Goal: Task Accomplishment & Management: Use online tool/utility

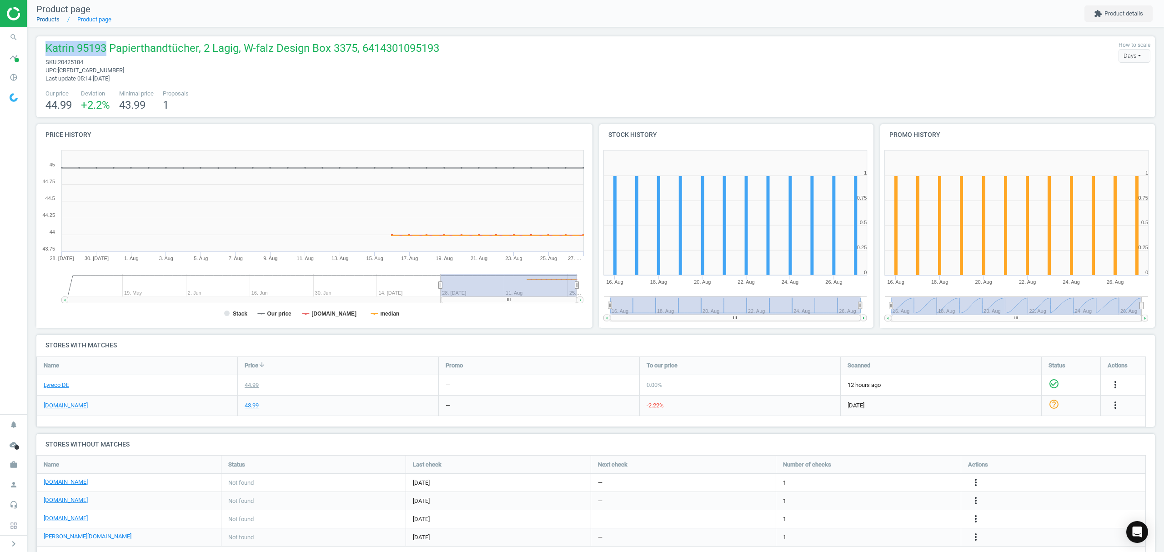
click at [51, 19] on link "Products" at bounding box center [47, 19] width 23 height 7
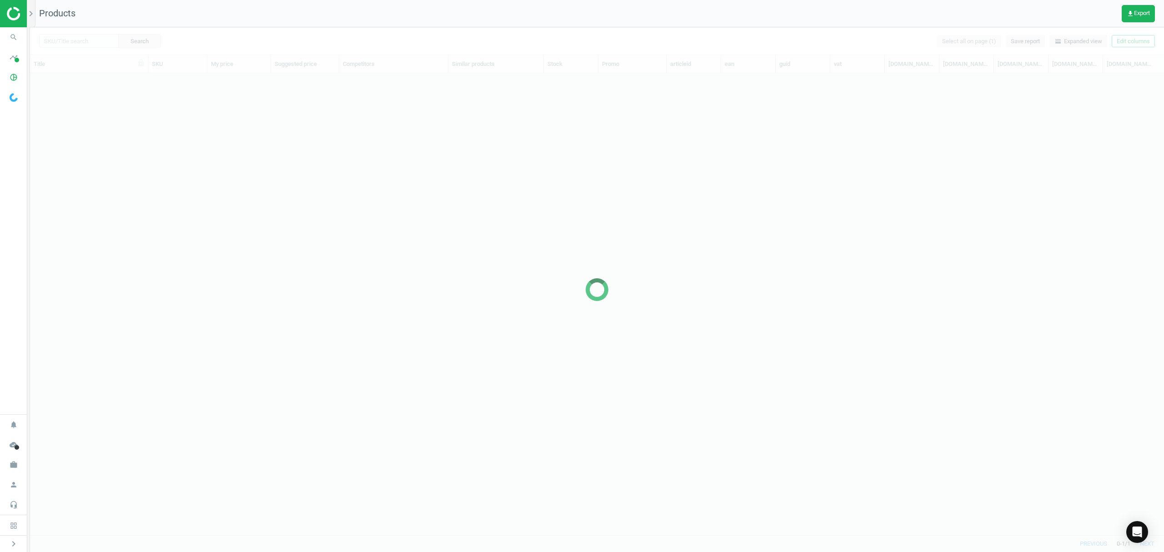
scroll to position [443, 1124]
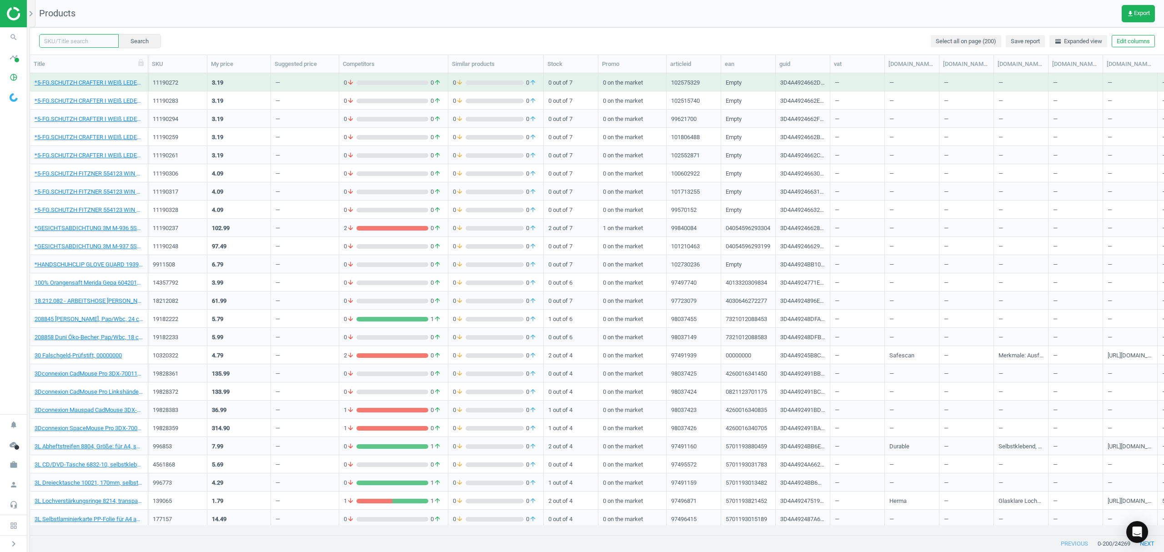
click at [87, 40] on input "text" at bounding box center [79, 41] width 80 height 14
paste input "10275223"
type input "10275223"
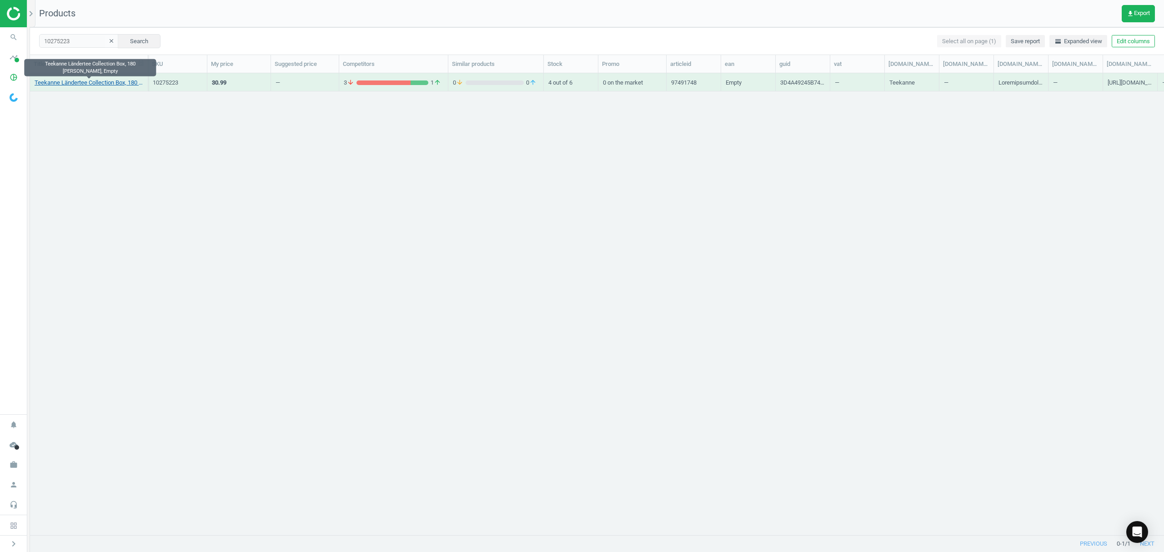
click at [72, 81] on link "Teekanne Ländertee Collection Box, 180 [PERSON_NAME], Empty" at bounding box center [89, 83] width 109 height 8
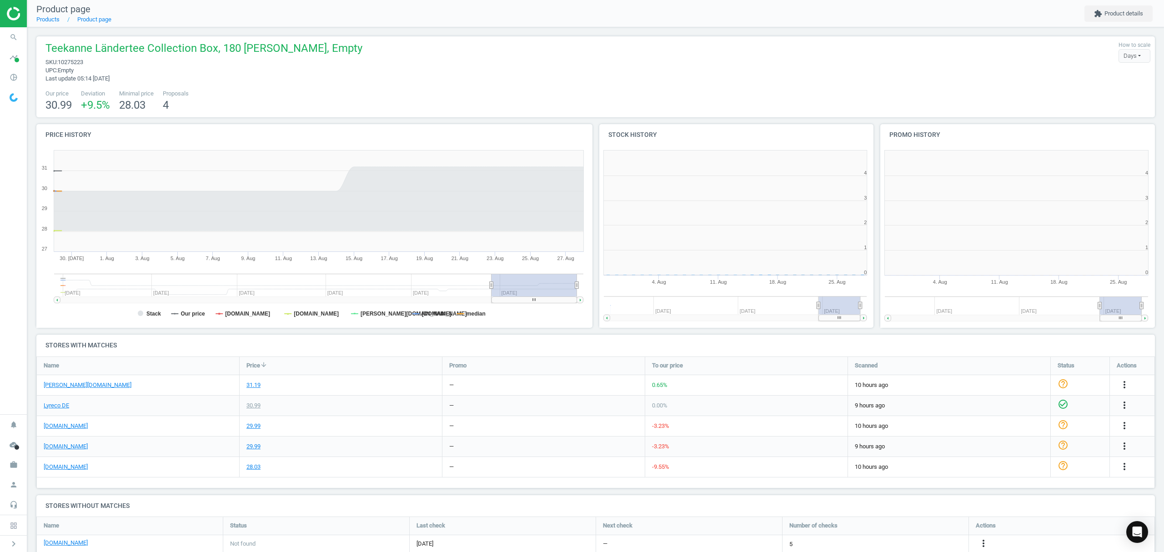
scroll to position [4, 5]
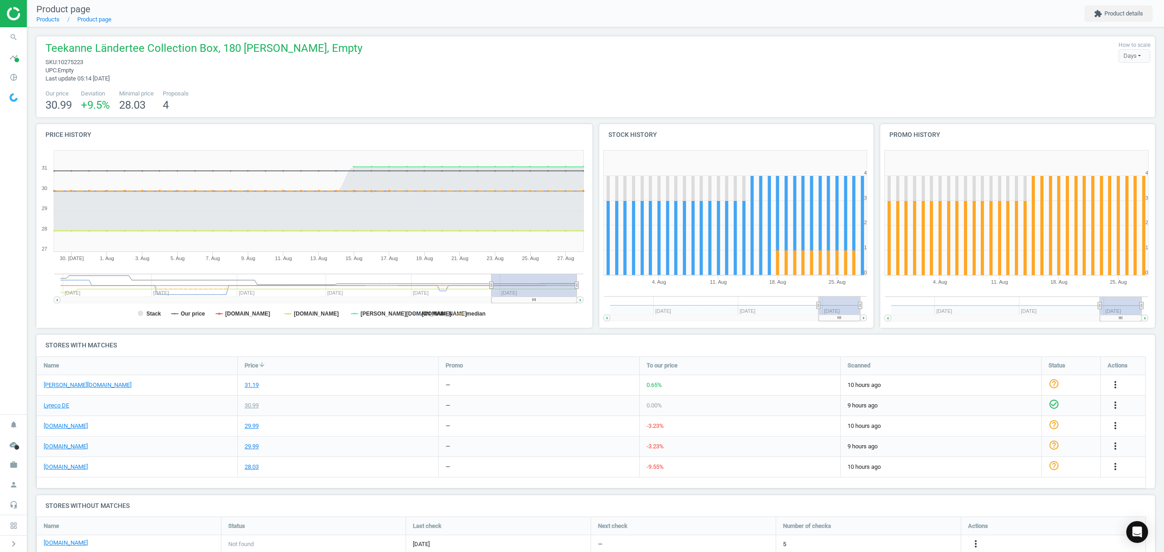
click at [365, 71] on div "Teekanne Ländertee Collection Box, 180 [PERSON_NAME], Empty sku : 10275223 upc …" at bounding box center [595, 62] width 1109 height 42
click at [43, 19] on link "Products" at bounding box center [47, 19] width 23 height 7
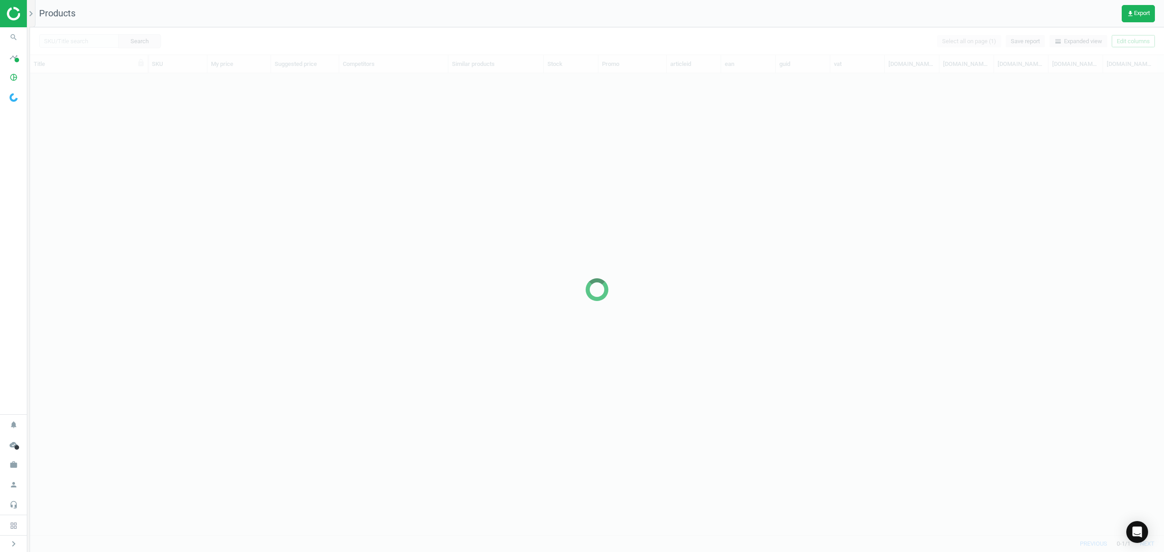
scroll to position [443, 1124]
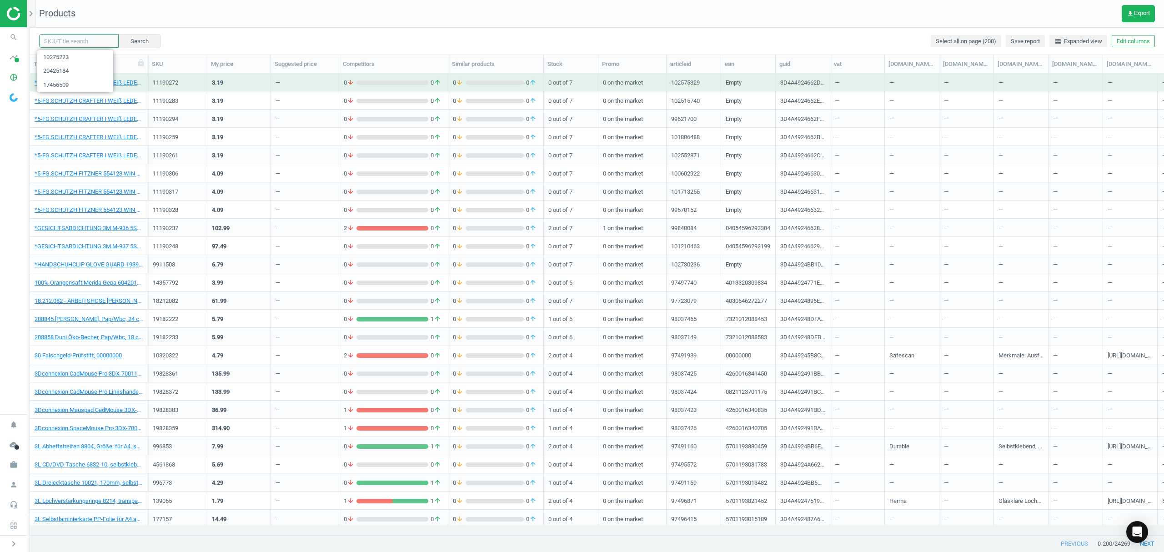
click at [78, 38] on input "text" at bounding box center [79, 41] width 80 height 14
paste input "19125828"
type input "19125828"
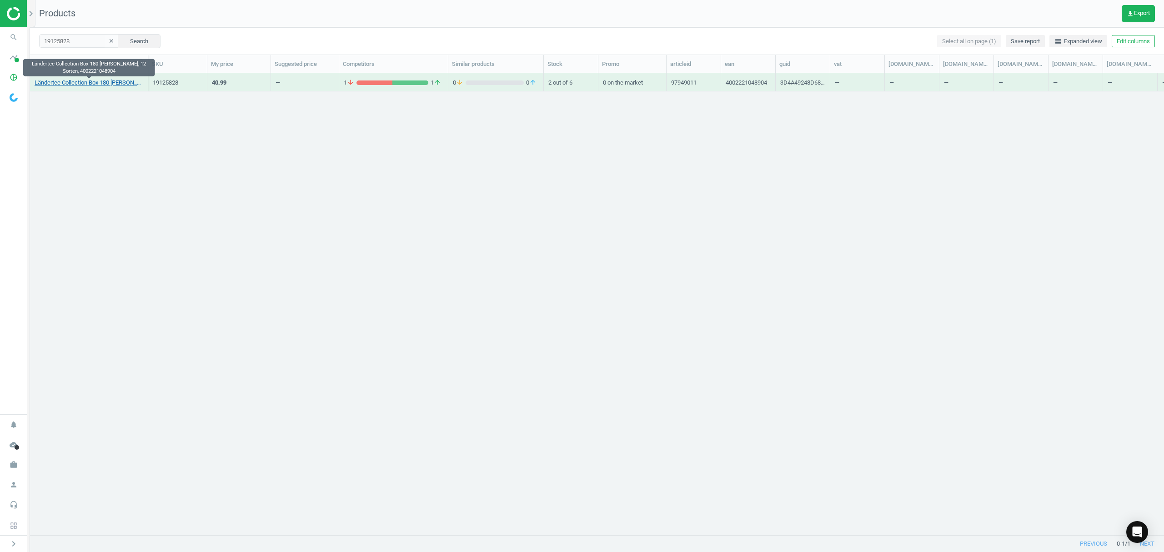
click at [85, 79] on link "Ländertee Collection Box 180 [PERSON_NAME], 12 Sorten, 4002221048904" at bounding box center [89, 83] width 109 height 8
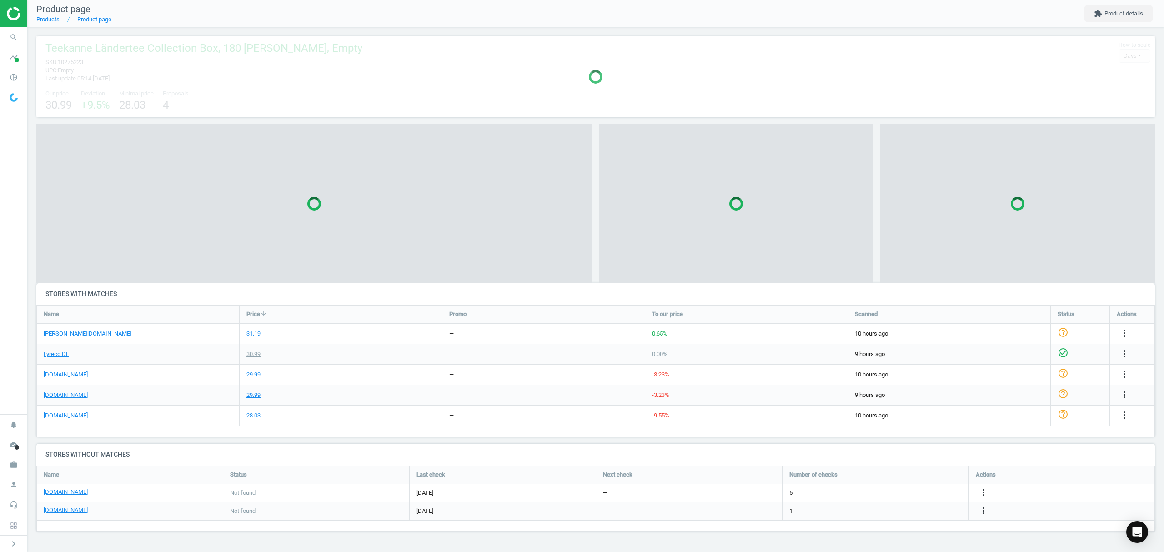
scroll to position [151, 1137]
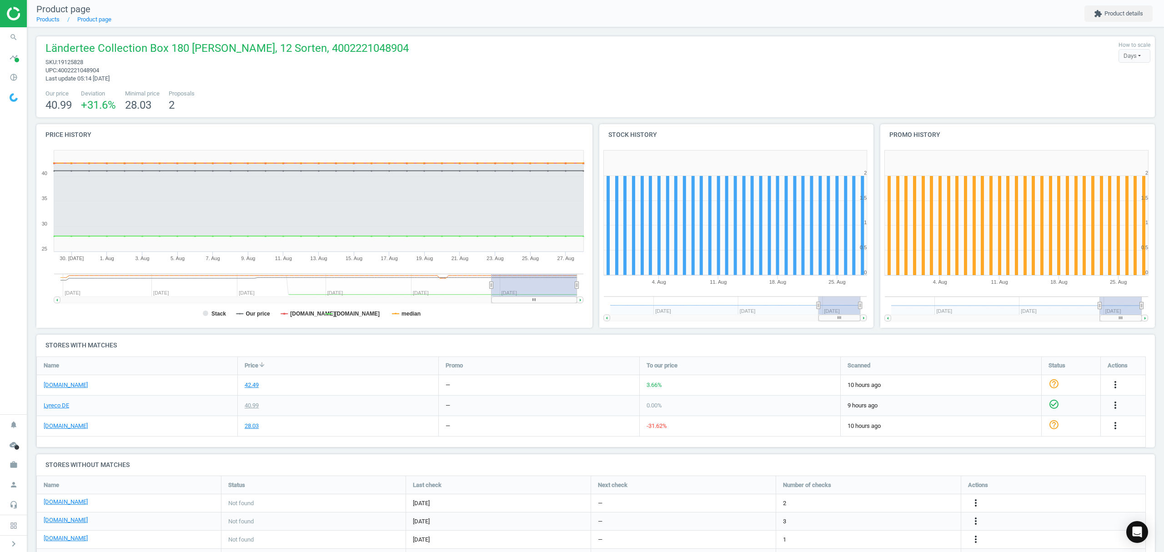
click at [70, 60] on span "19125828" at bounding box center [70, 62] width 25 height 7
copy span "19125828"
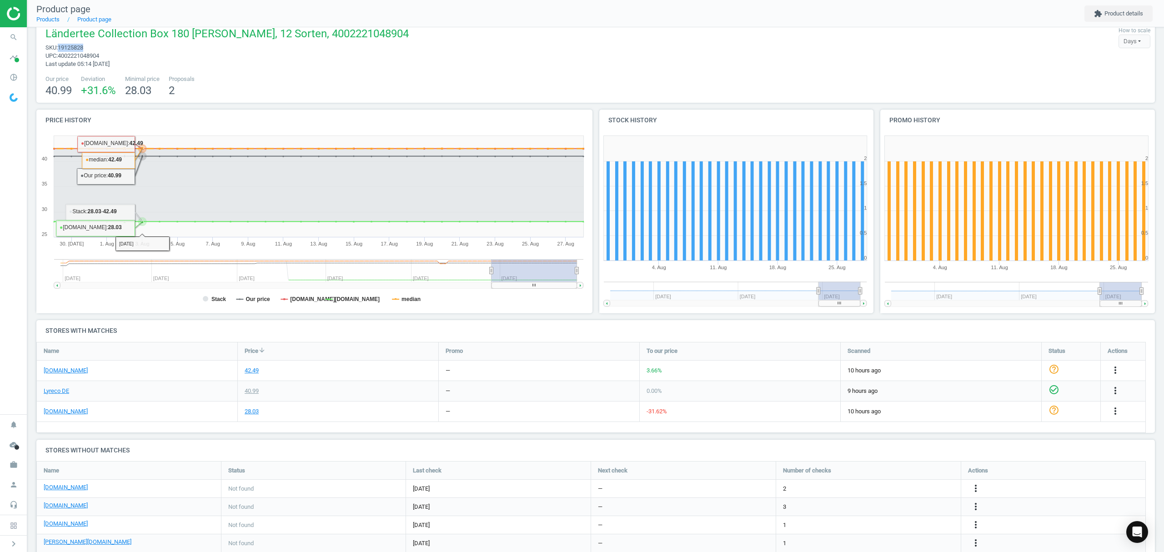
scroll to position [0, 0]
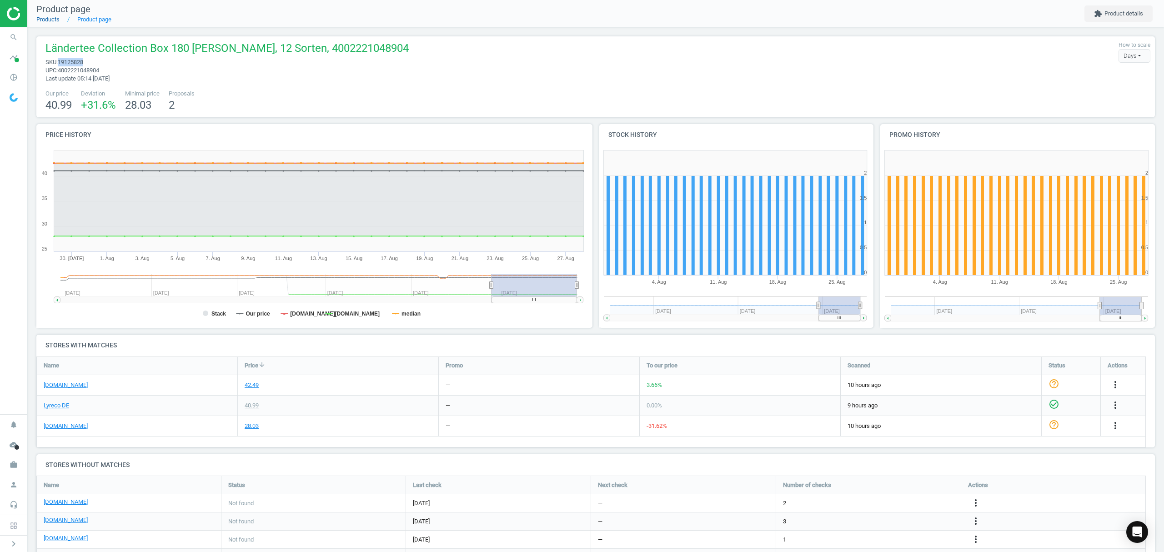
click at [48, 19] on link "Products" at bounding box center [47, 19] width 23 height 7
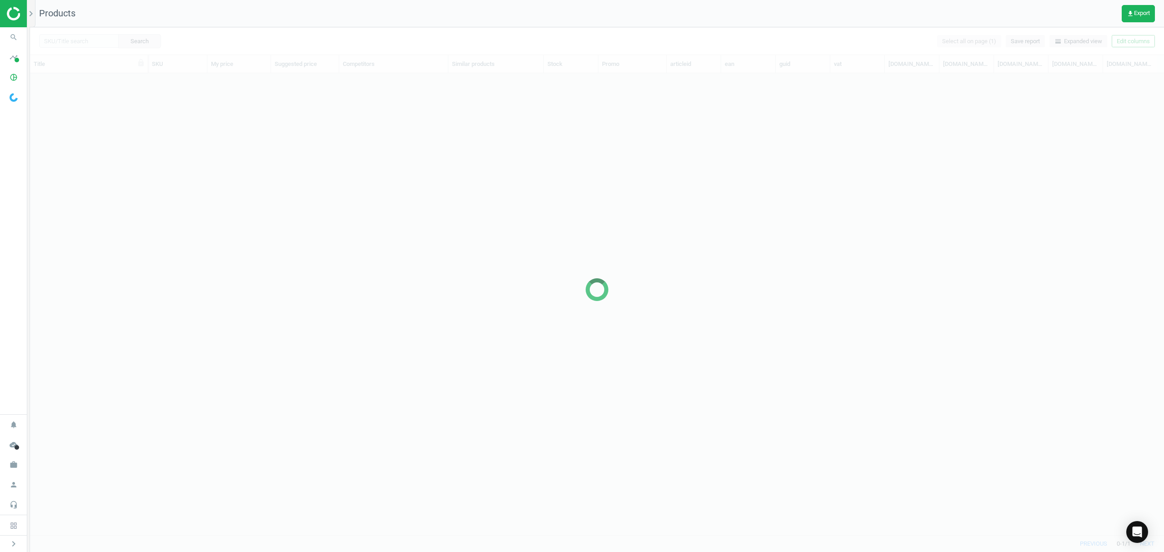
scroll to position [443, 1124]
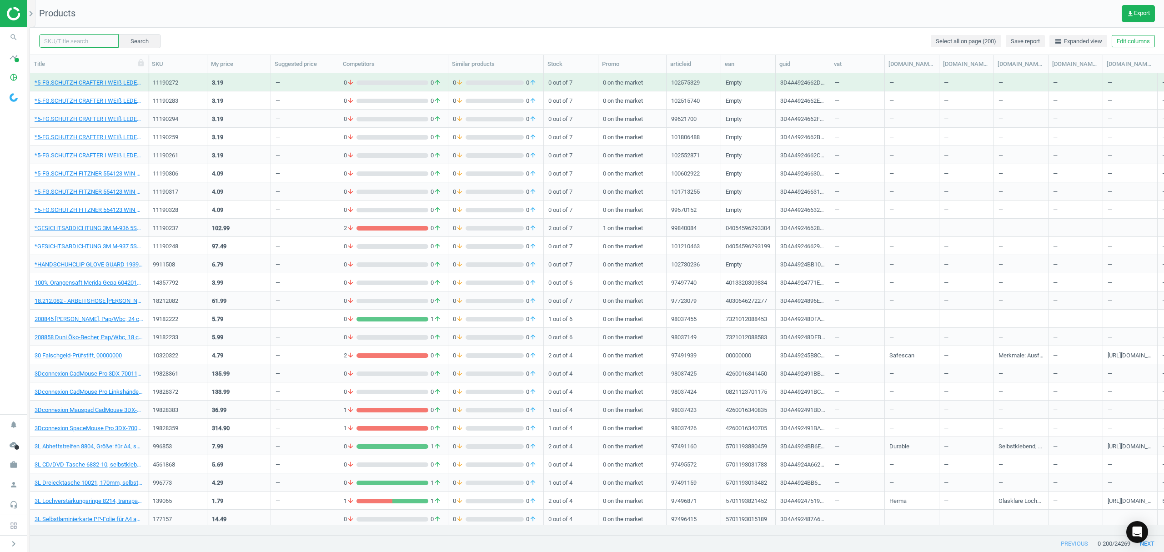
drag, startPoint x: 75, startPoint y: 41, endPoint x: 103, endPoint y: 30, distance: 30.0
click at [75, 41] on input "text" at bounding box center [79, 41] width 80 height 14
paste input "20326513"
type input "20326513"
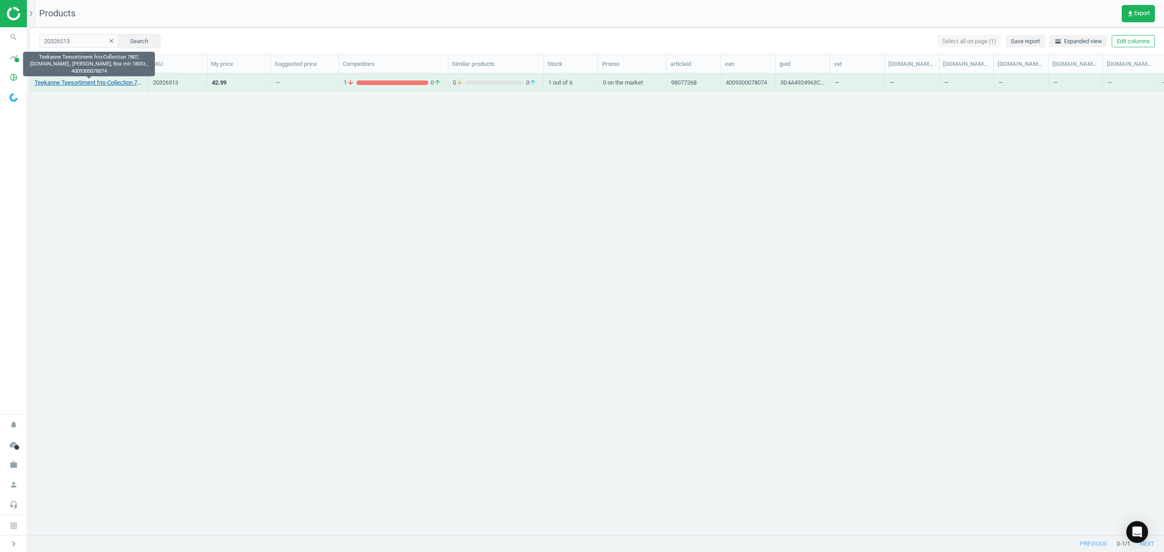
click at [100, 85] on link "Teekanne Teesortiment frio-Collection 7807, [DOMAIN_NAME]., [PERSON_NAME], Box …" at bounding box center [89, 83] width 109 height 8
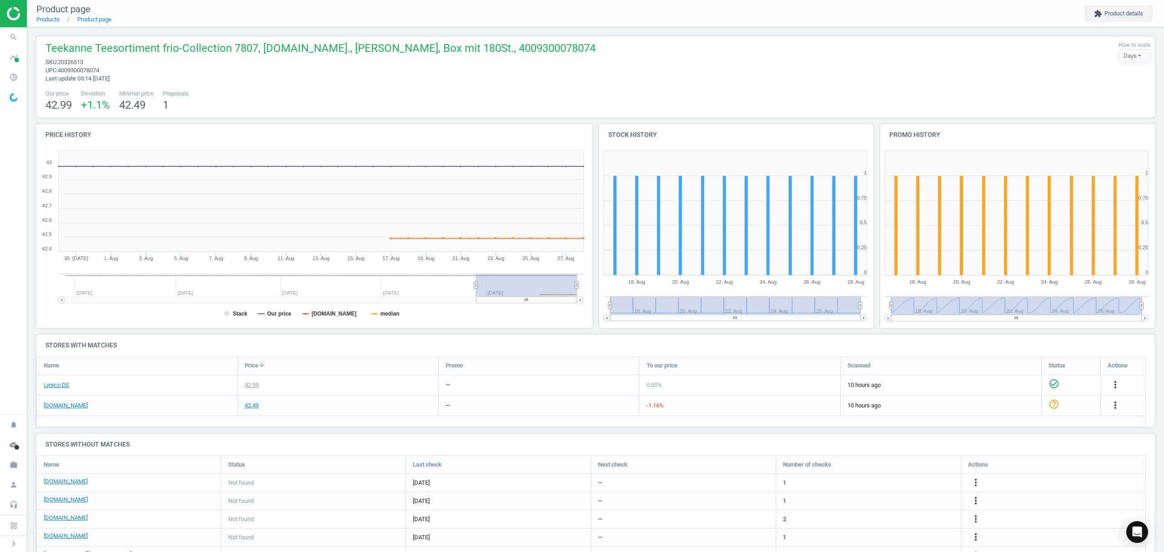
scroll to position [40, 0]
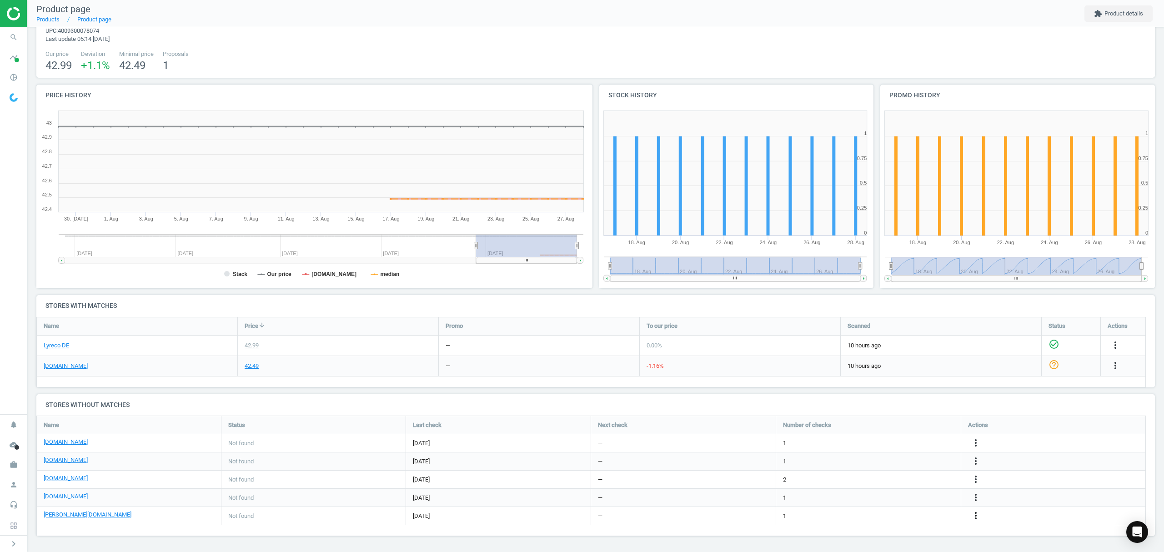
click at [977, 514] on icon "more_vert" at bounding box center [975, 515] width 11 height 11
click at [879, 515] on link "Edit URL/product option" at bounding box center [904, 516] width 125 height 14
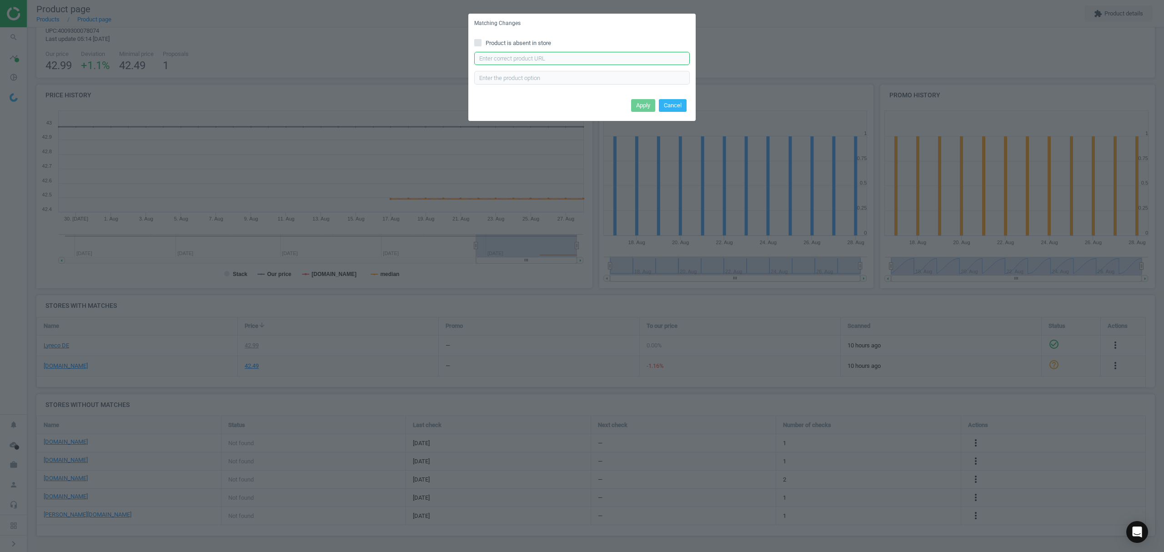
click at [587, 52] on input "text" at bounding box center [582, 59] width 216 height 14
paste input "[URL][DOMAIN_NAME][PERSON_NAME][PERSON_NAME]"
type input "[URL][DOMAIN_NAME][PERSON_NAME][PERSON_NAME]"
click at [638, 106] on button "Apply" at bounding box center [643, 105] width 24 height 13
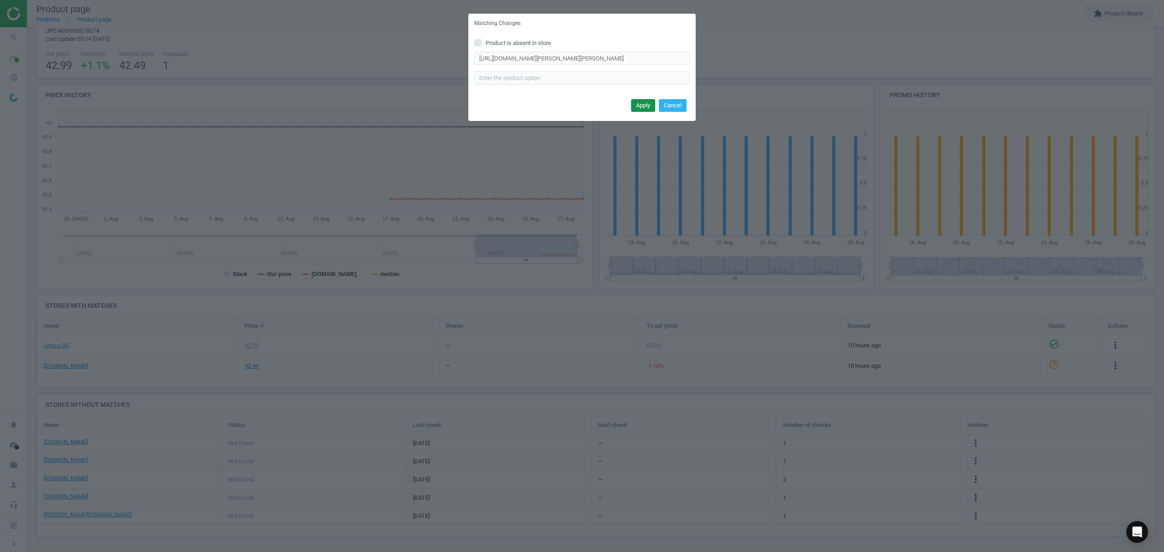
scroll to position [0, 0]
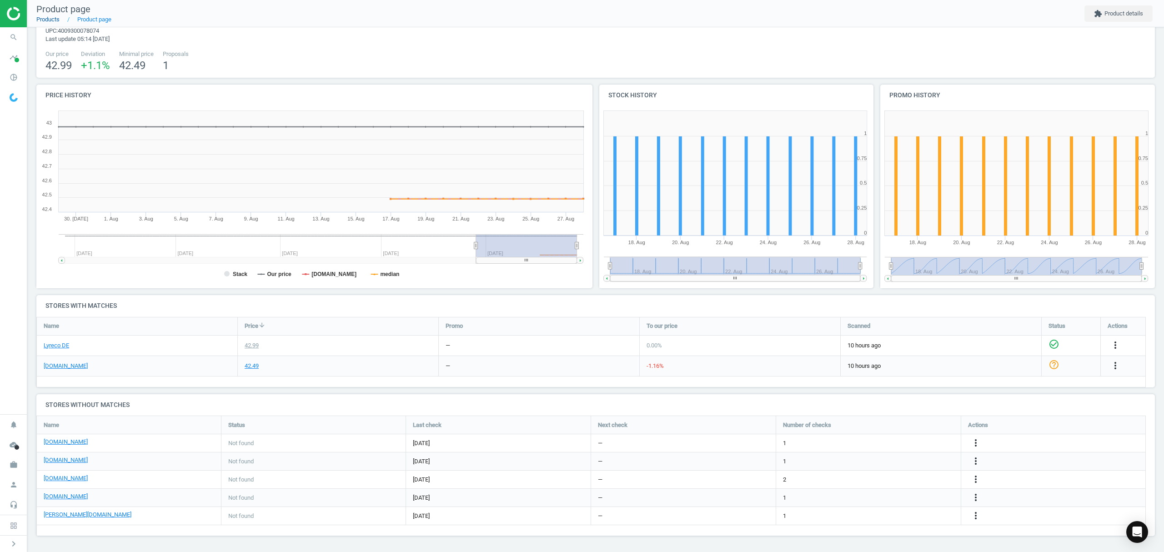
click at [46, 20] on link "Products" at bounding box center [47, 19] width 23 height 7
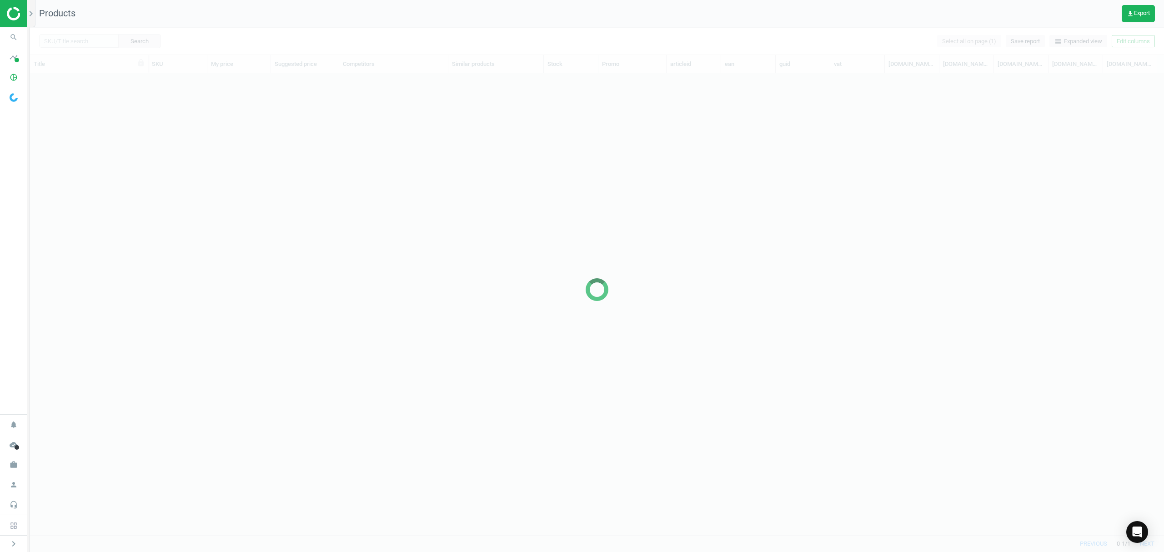
scroll to position [443, 1124]
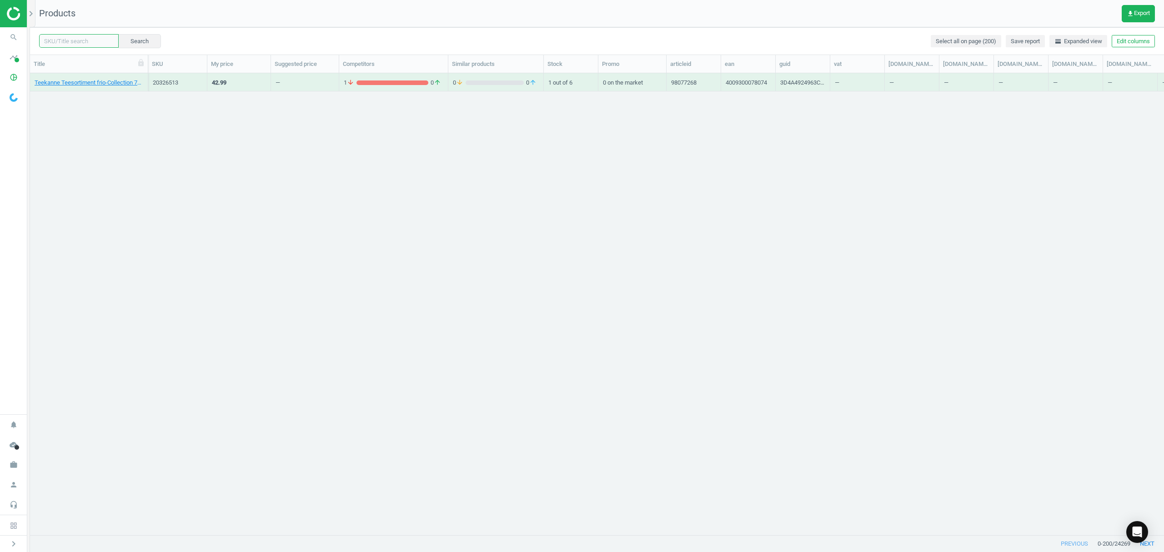
click at [82, 43] on input "text" at bounding box center [79, 41] width 80 height 14
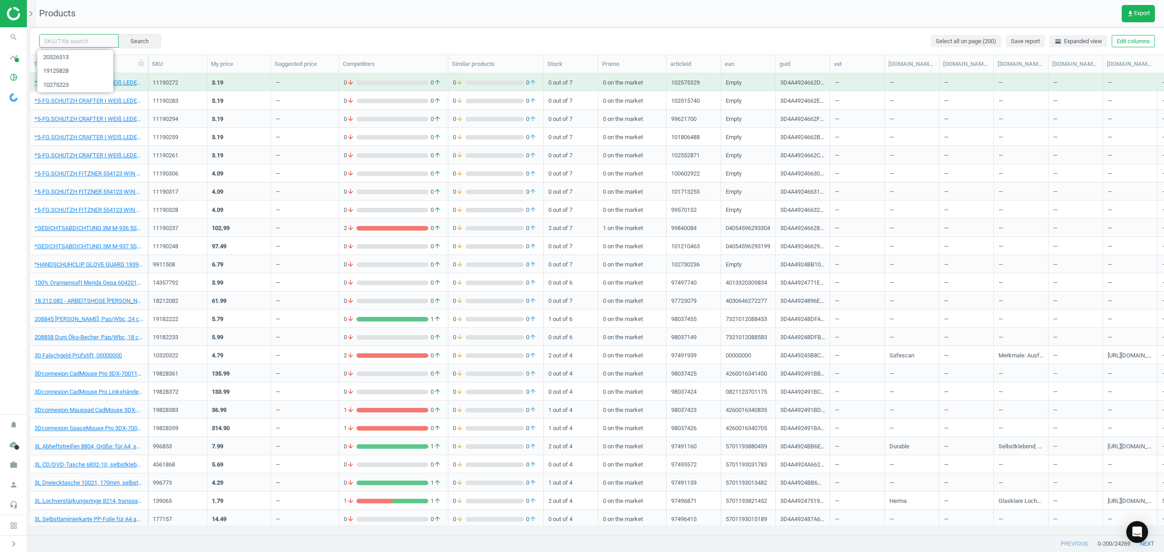
paste input "16094056"
type input "16094056"
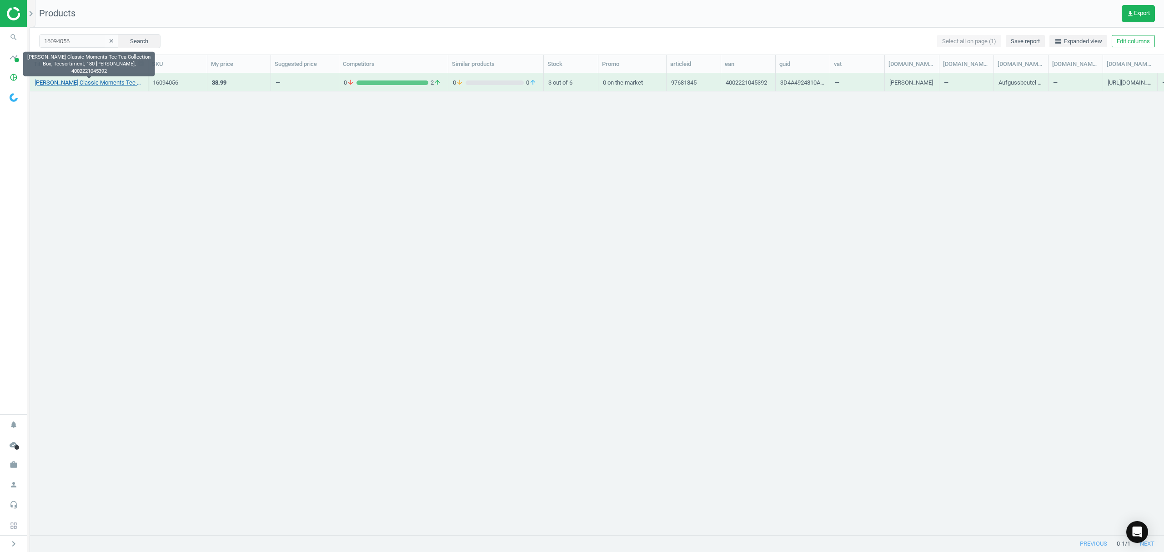
click at [68, 82] on link "[PERSON_NAME] Classic Moments Tee Tea Collection Box, Teesortiment, 180 [PERSON…" at bounding box center [89, 83] width 109 height 8
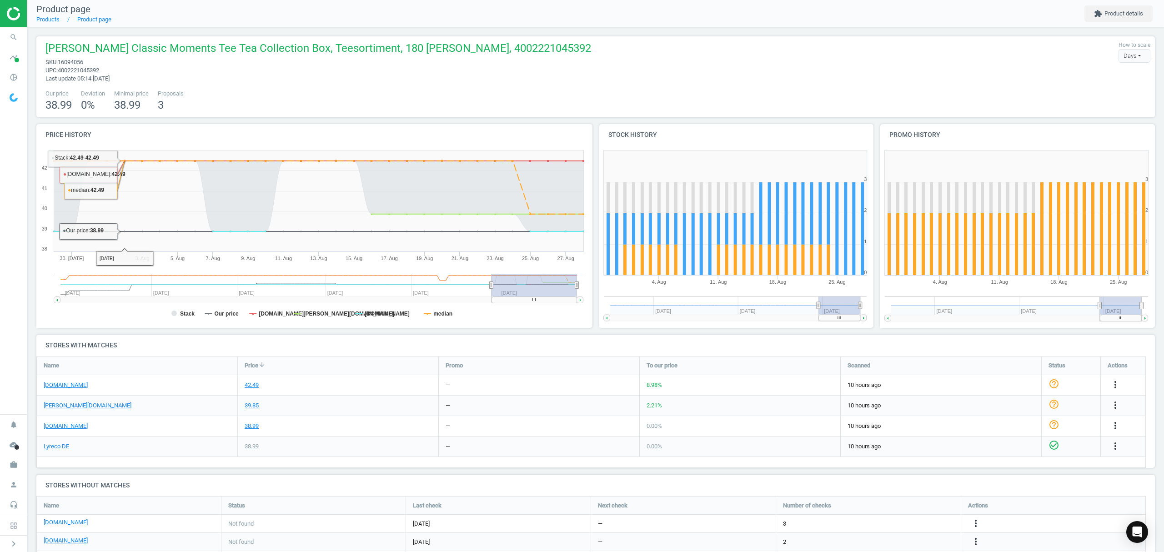
scroll to position [44, 0]
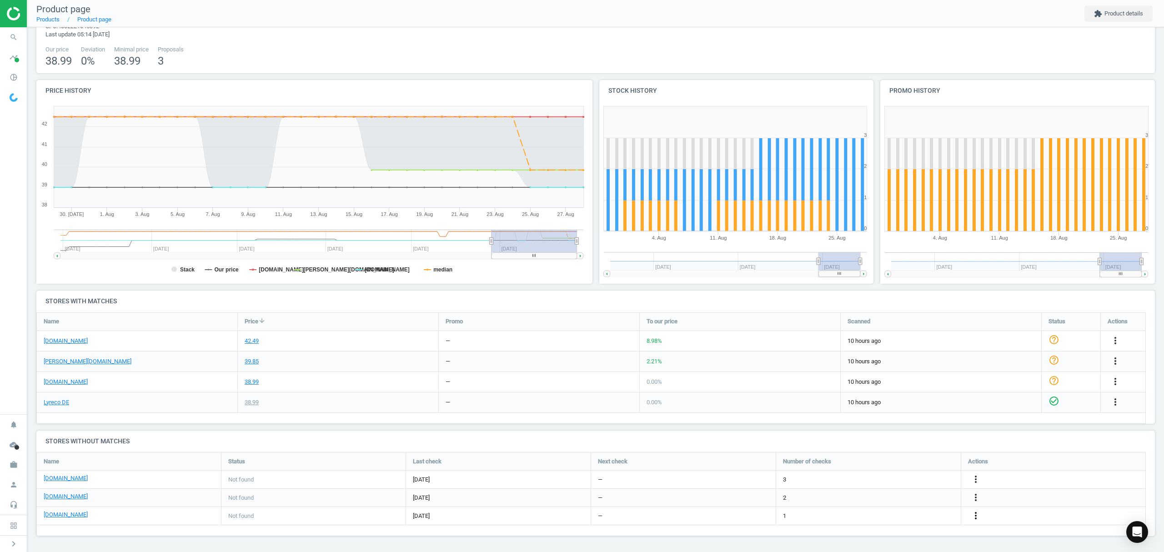
click at [973, 513] on icon "more_vert" at bounding box center [975, 515] width 11 height 11
click at [890, 516] on link "Edit URL/product option" at bounding box center [904, 516] width 125 height 14
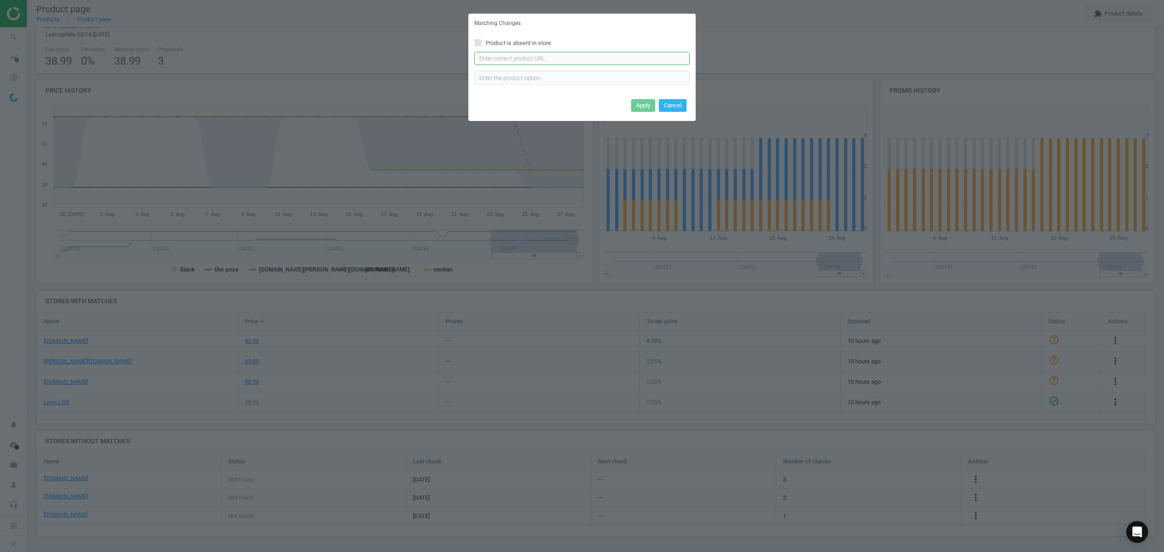
click at [549, 60] on input "text" at bounding box center [582, 59] width 216 height 14
paste input "[URL][DOMAIN_NAME][PERSON_NAME][PERSON_NAME]"
type input "[URL][DOMAIN_NAME][PERSON_NAME][PERSON_NAME]"
click at [678, 113] on button "Cancel" at bounding box center [673, 113] width 28 height 13
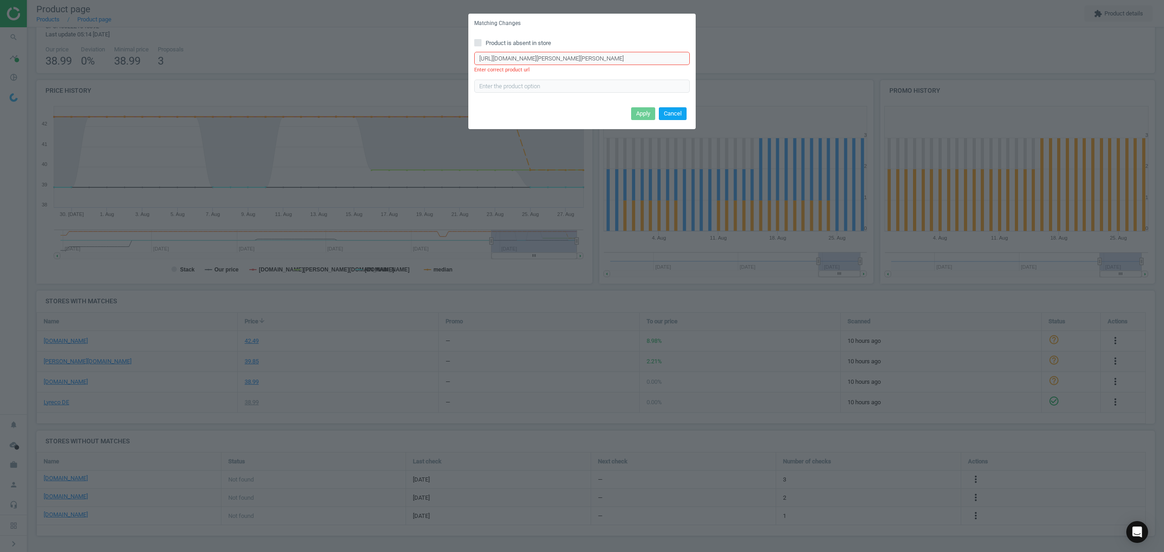
scroll to position [0, 0]
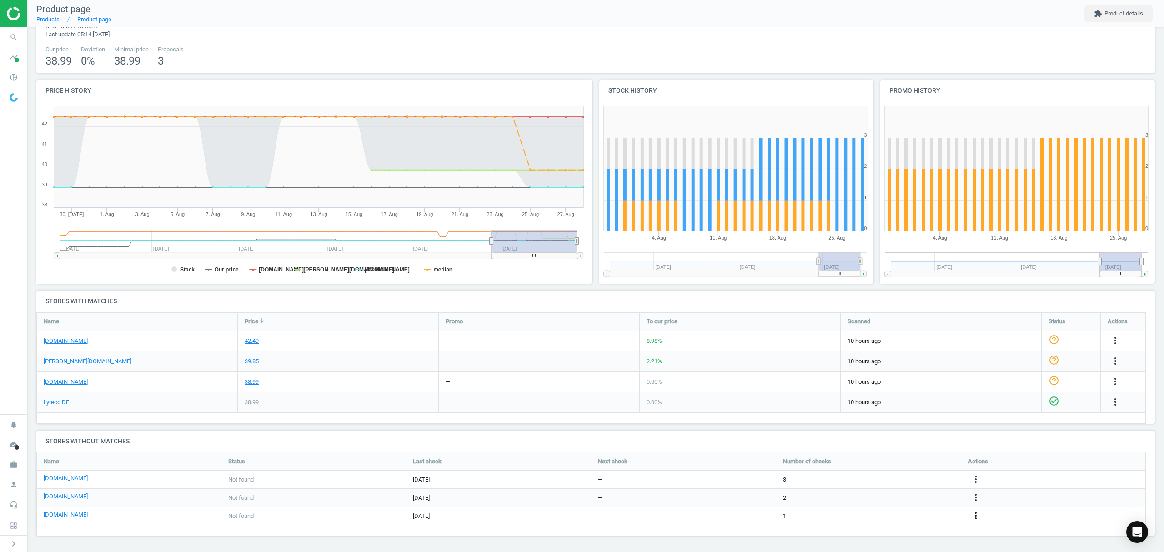
click at [978, 516] on icon "more_vert" at bounding box center [975, 515] width 11 height 11
click at [901, 515] on link "Edit URL/product option" at bounding box center [904, 516] width 125 height 14
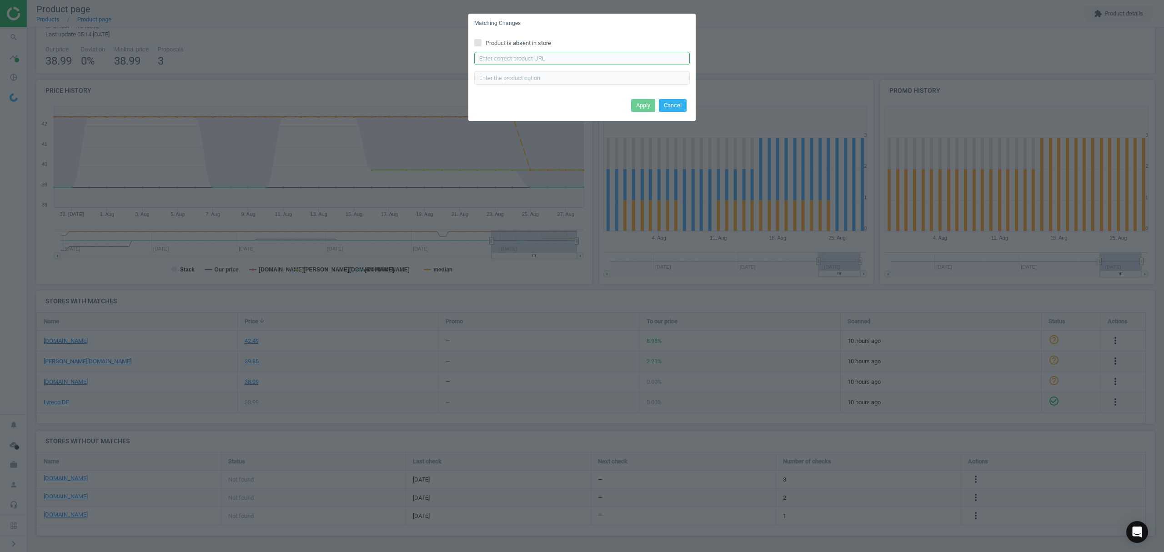
click at [586, 55] on input "text" at bounding box center [582, 59] width 216 height 14
paste input "[URL][DOMAIN_NAME][PERSON_NAME]"
type input "[URL][DOMAIN_NAME][PERSON_NAME]"
click at [634, 104] on button "Apply" at bounding box center [643, 105] width 24 height 13
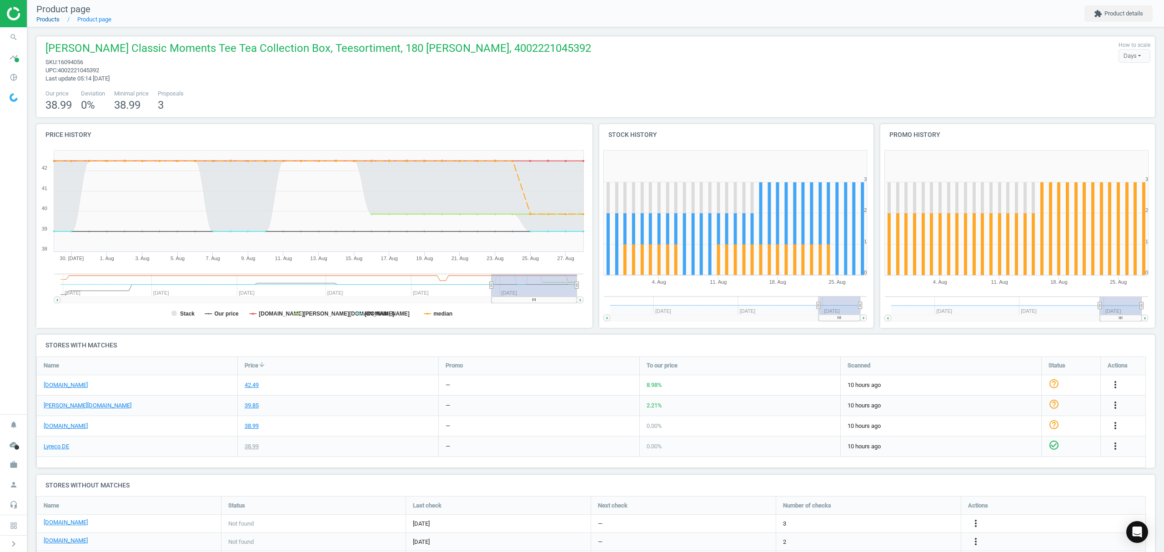
click at [47, 20] on link "Products" at bounding box center [47, 19] width 23 height 7
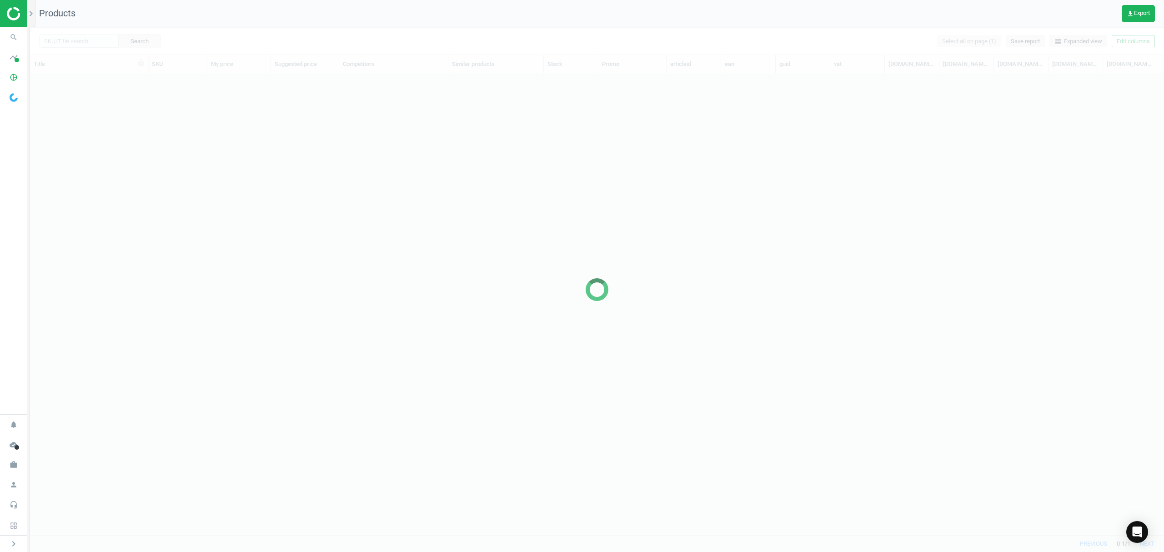
scroll to position [443, 1124]
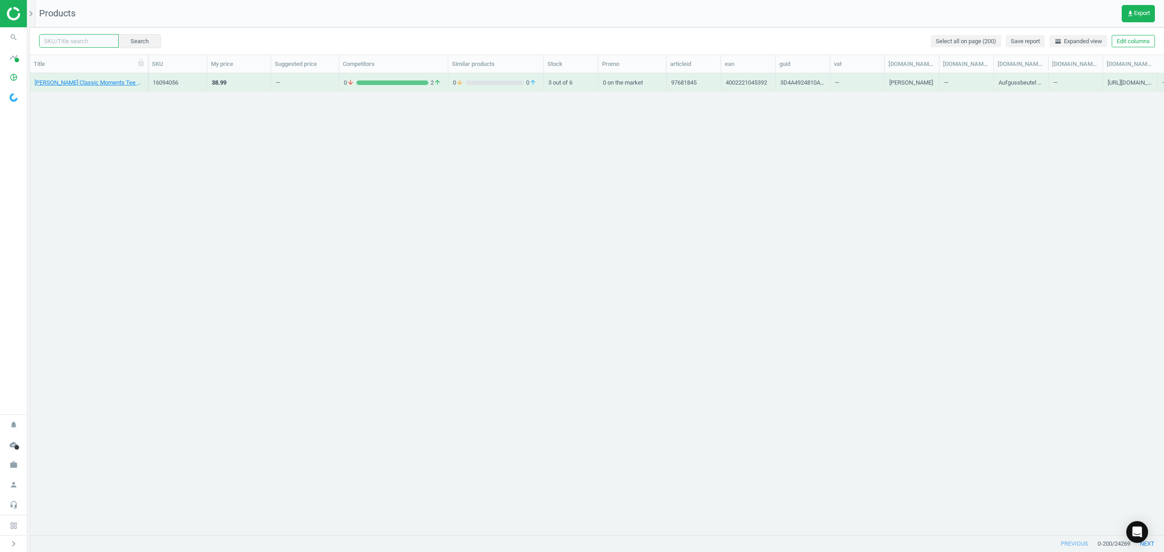
click at [67, 39] on input "text" at bounding box center [79, 41] width 80 height 14
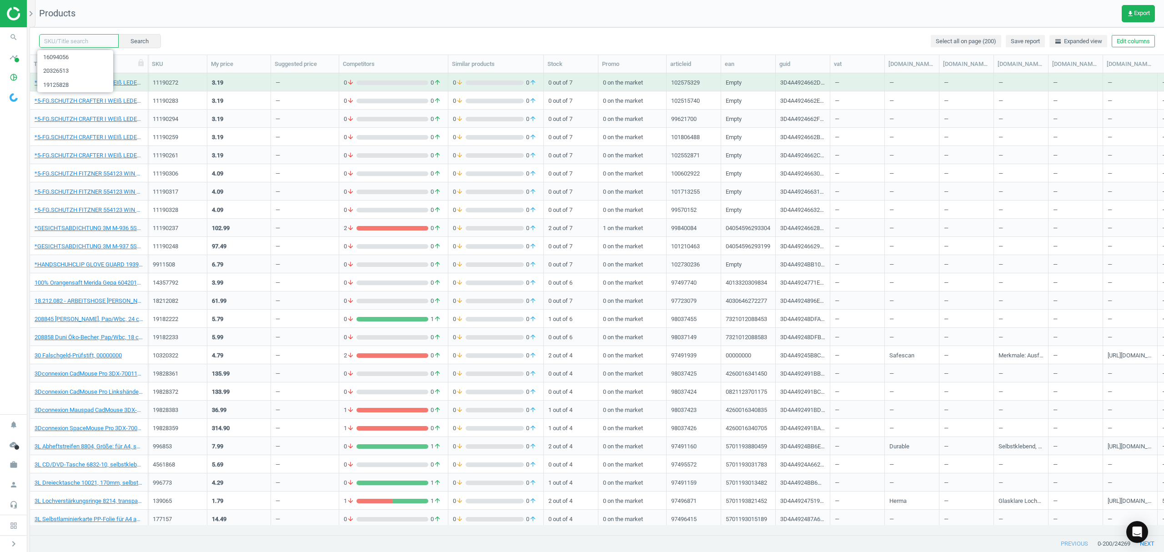
paste input "20326524"
type input "20326524"
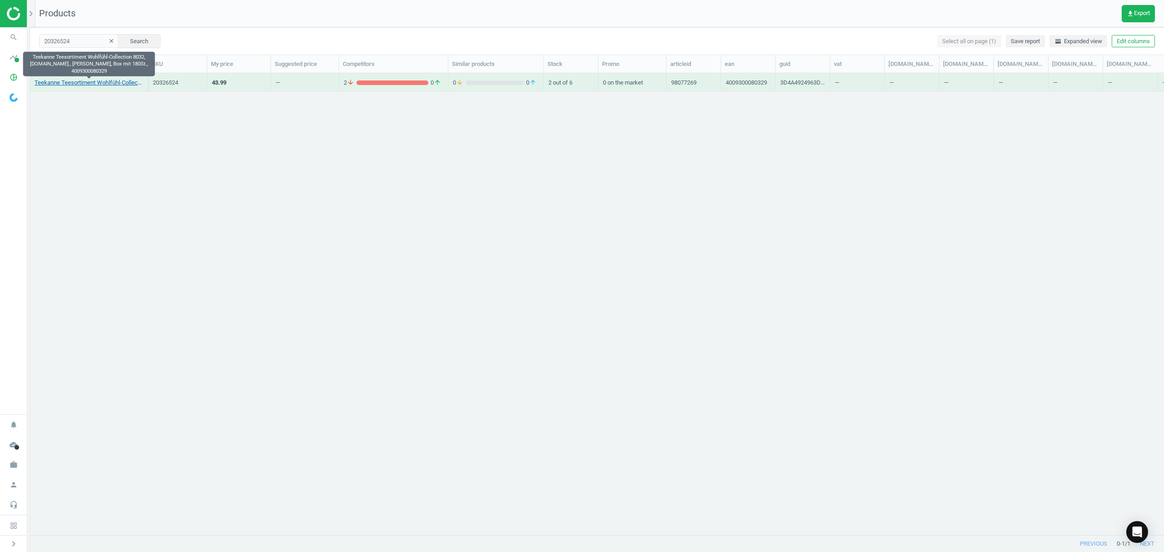
click at [101, 80] on link "Teekanne Teesortiment Wohlfühl-Collection 8032, [DOMAIN_NAME]., [PERSON_NAME], …" at bounding box center [89, 83] width 109 height 8
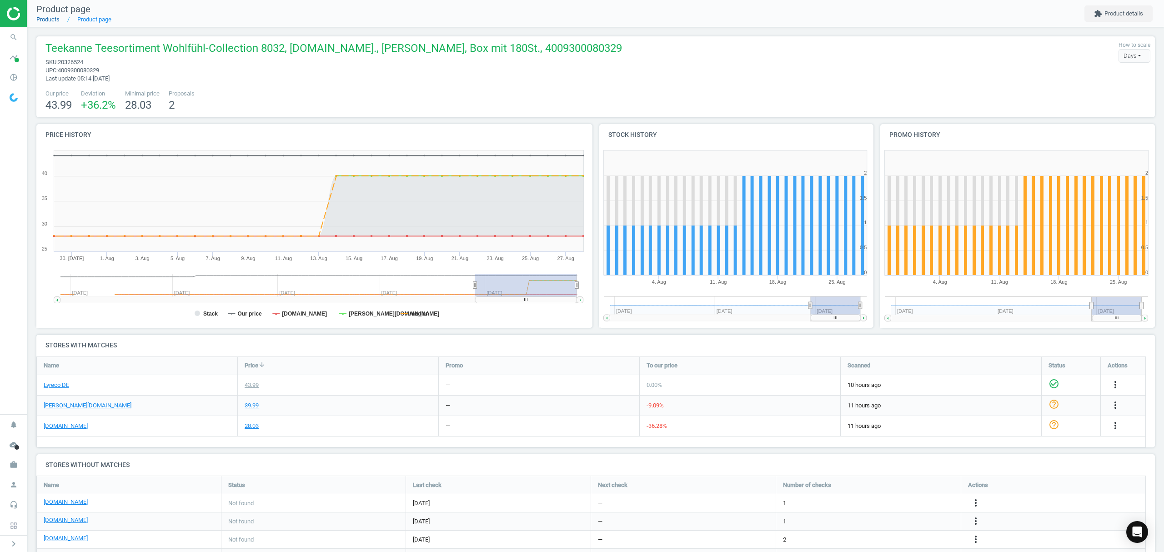
click at [52, 21] on link "Products" at bounding box center [47, 19] width 23 height 7
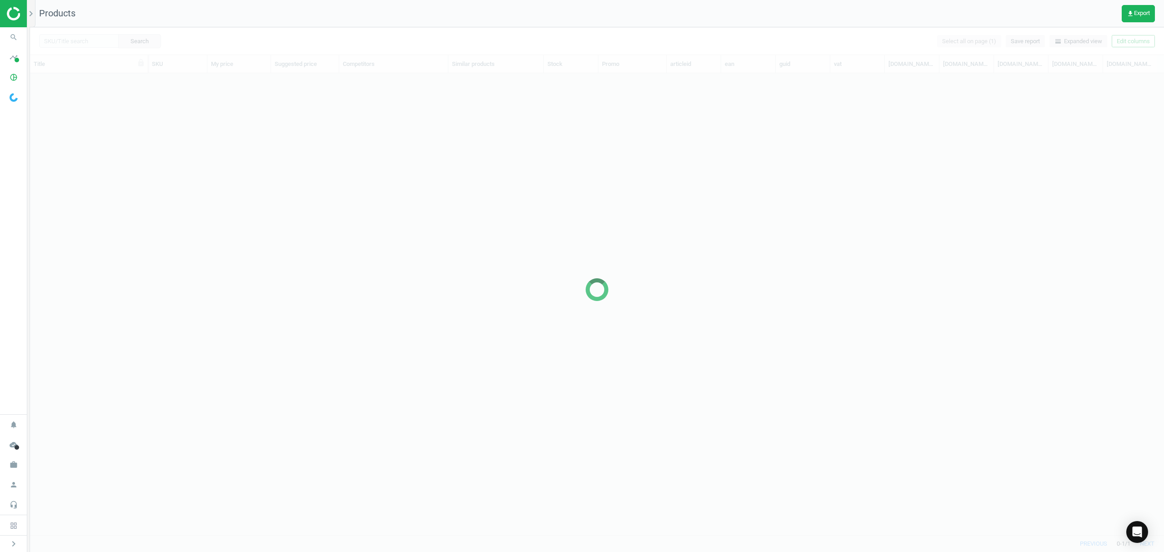
scroll to position [443, 1124]
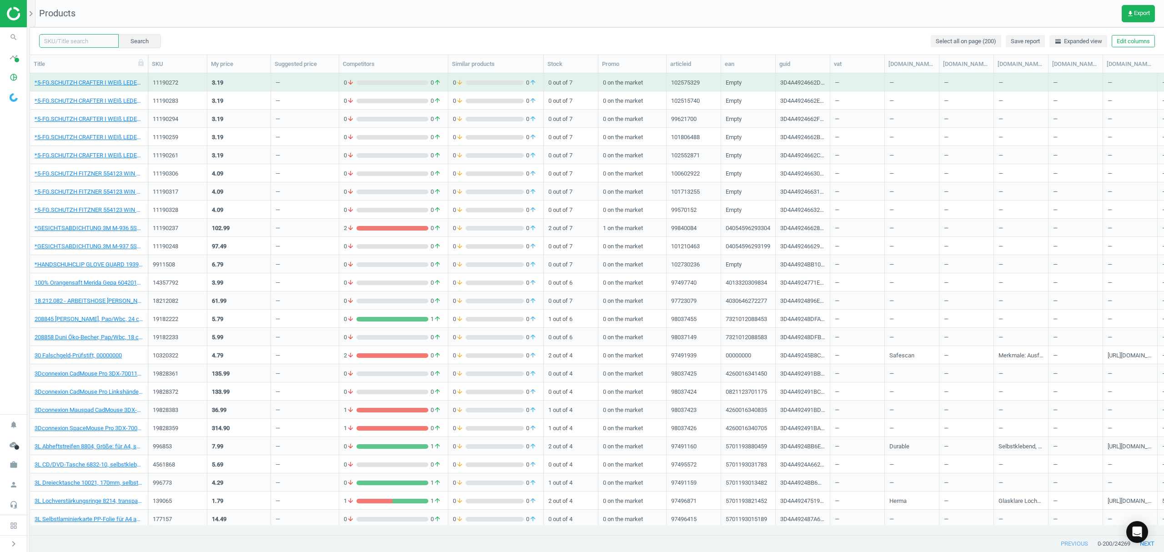
click at [69, 42] on input "text" at bounding box center [79, 41] width 80 height 14
paste input "4009300079408"
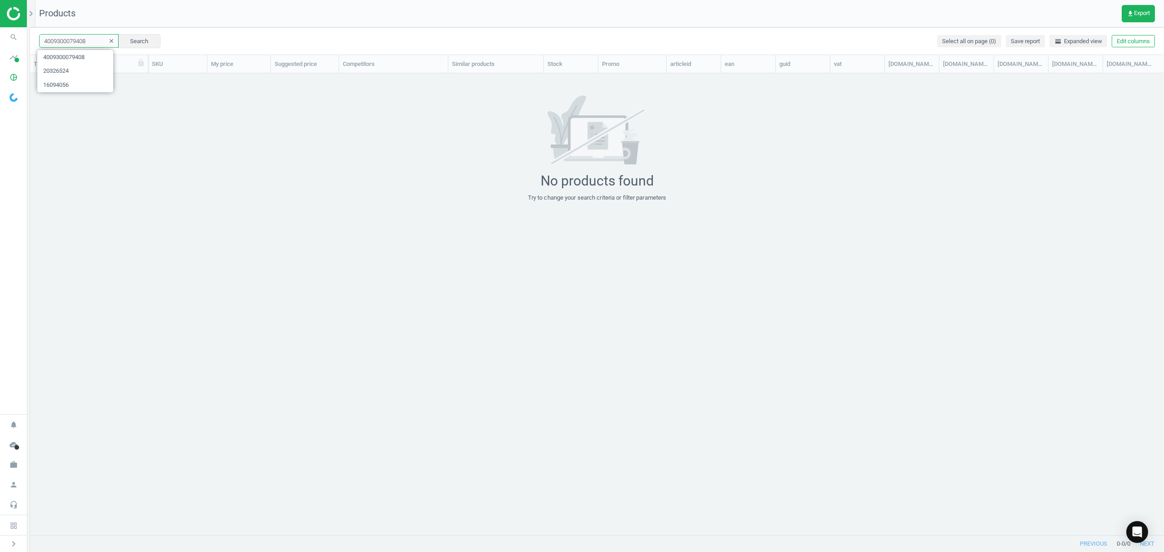
drag, startPoint x: 88, startPoint y: 40, endPoint x: 0, endPoint y: 0, distance: 96.3
click at [0, 4] on section "search Search timeline Data delivery Overview Matches dashboard Matches Rematch…" at bounding box center [582, 276] width 1164 height 552
paste input "10275223"
type input "10275223"
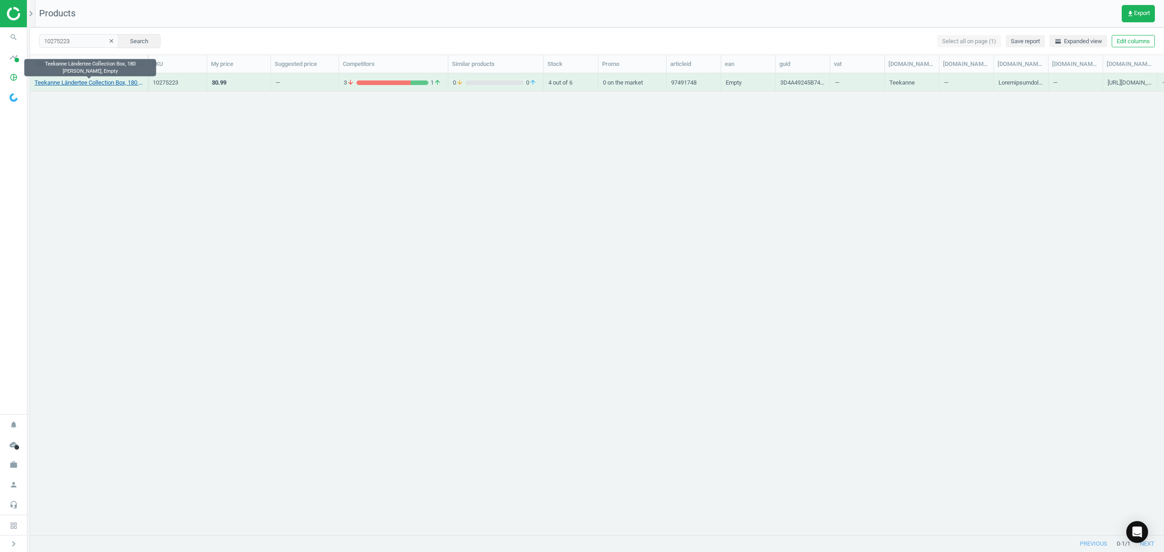
click at [73, 85] on link "Teekanne Ländertee Collection Box, 180 [PERSON_NAME], Empty" at bounding box center [89, 83] width 109 height 8
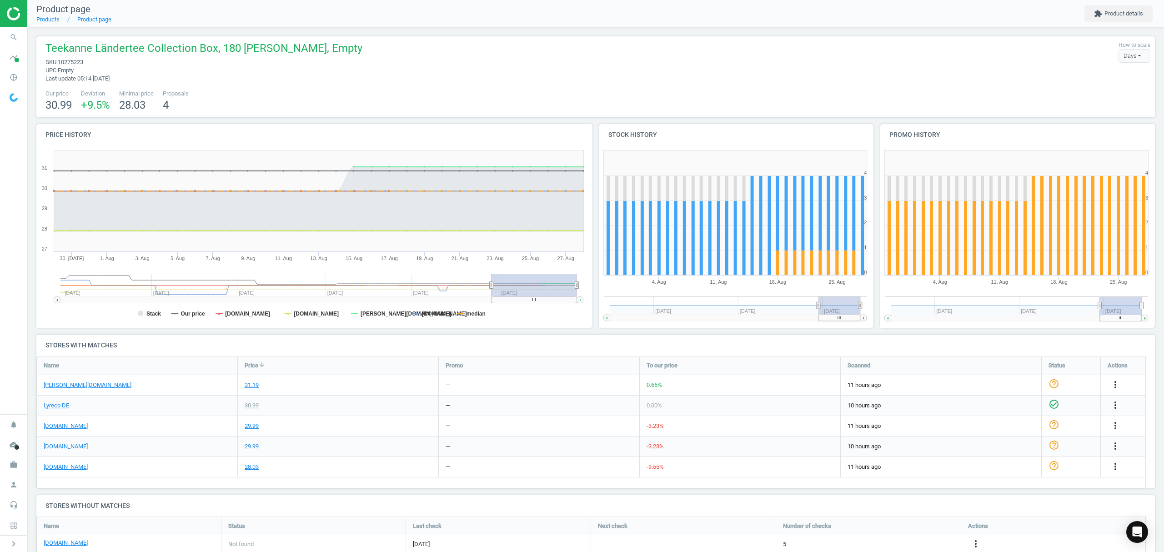
click at [71, 60] on span "10275223" at bounding box center [70, 62] width 25 height 7
copy span "10275223"
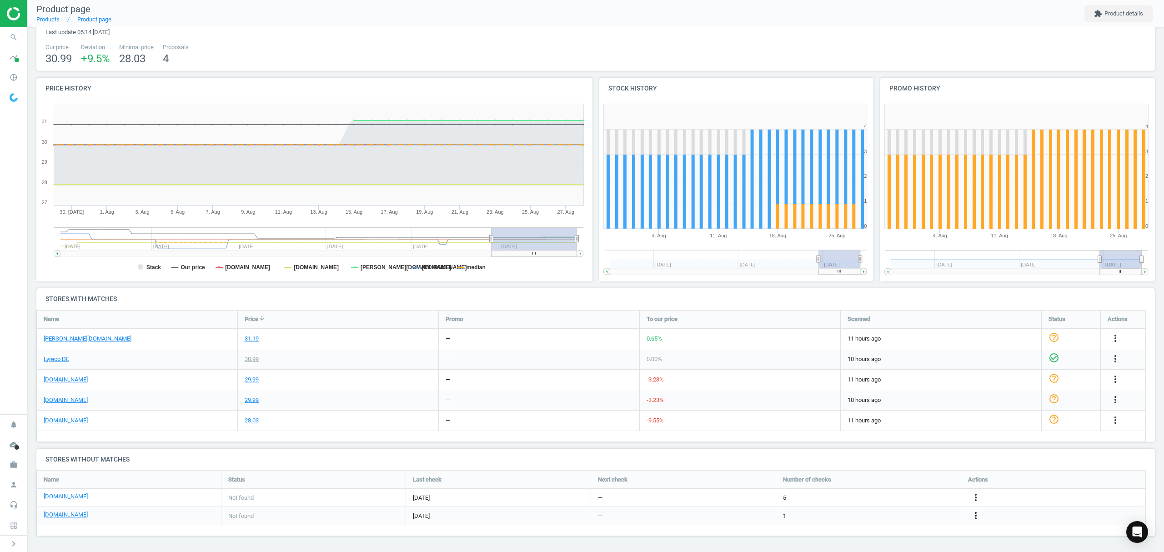
click at [976, 517] on icon "more_vert" at bounding box center [975, 515] width 11 height 11
click at [899, 515] on link "Edit URL/product option" at bounding box center [904, 516] width 125 height 14
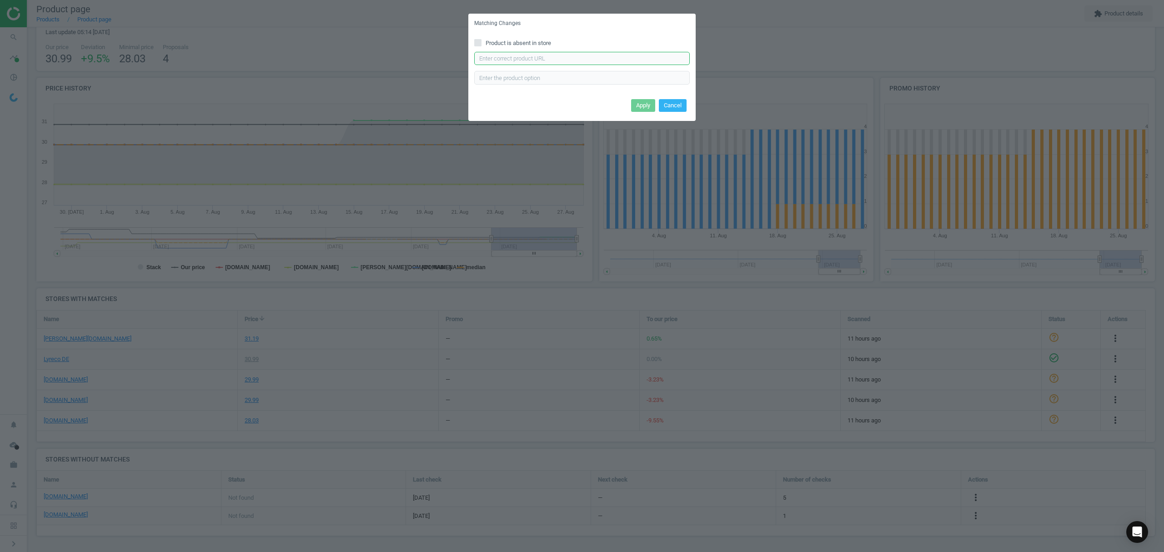
drag, startPoint x: 528, startPoint y: 60, endPoint x: 536, endPoint y: 59, distance: 8.4
click at [528, 60] on input "text" at bounding box center [582, 59] width 216 height 14
paste input "[URL][DOMAIN_NAME]"
type input "[URL][DOMAIN_NAME]"
click at [643, 106] on button "Apply" at bounding box center [643, 105] width 24 height 13
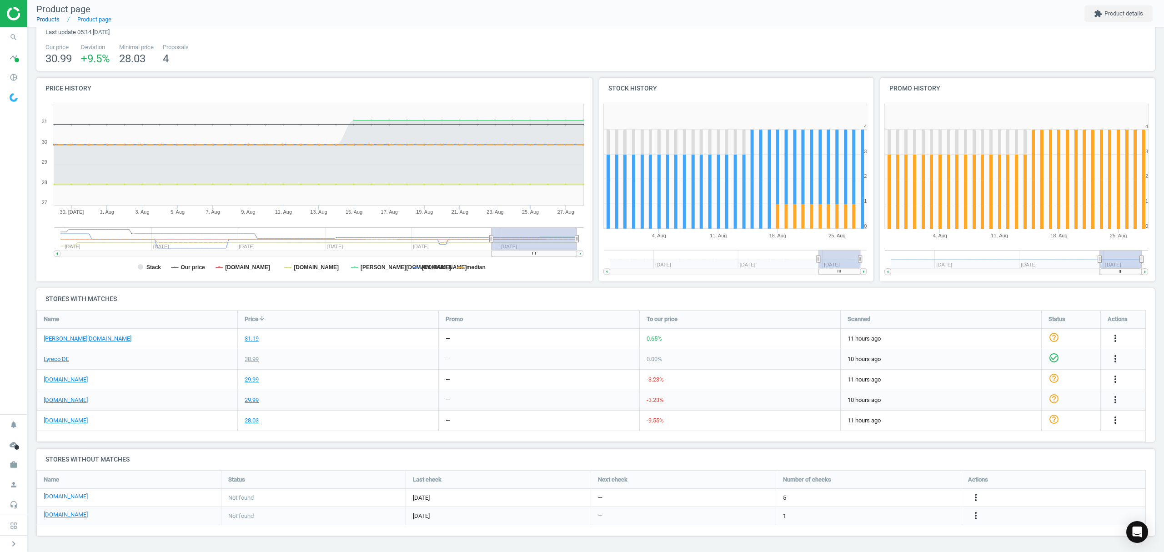
click at [48, 16] on link "Products" at bounding box center [47, 19] width 23 height 7
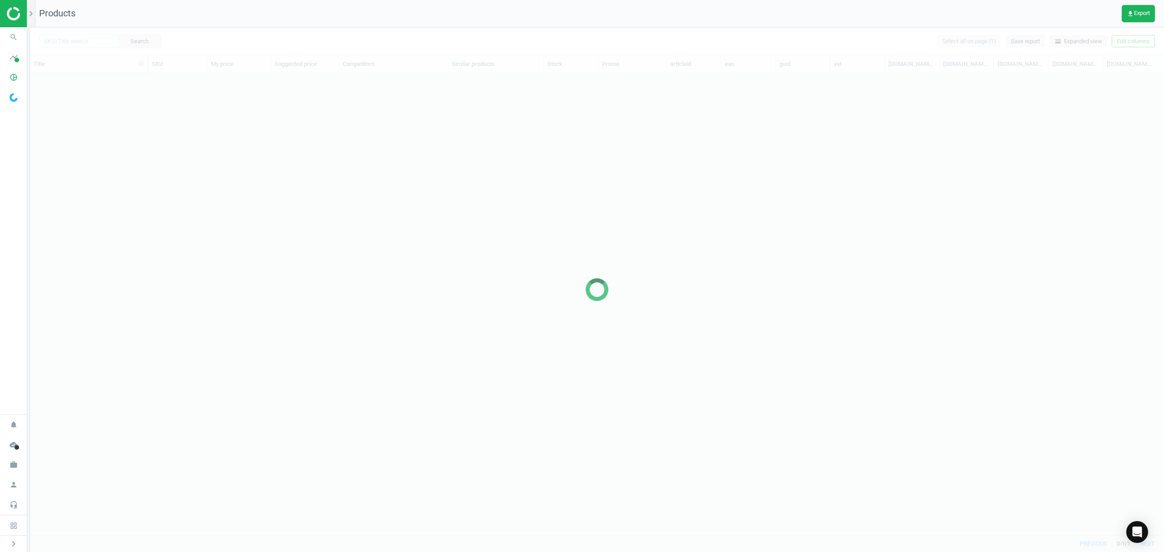
scroll to position [443, 1124]
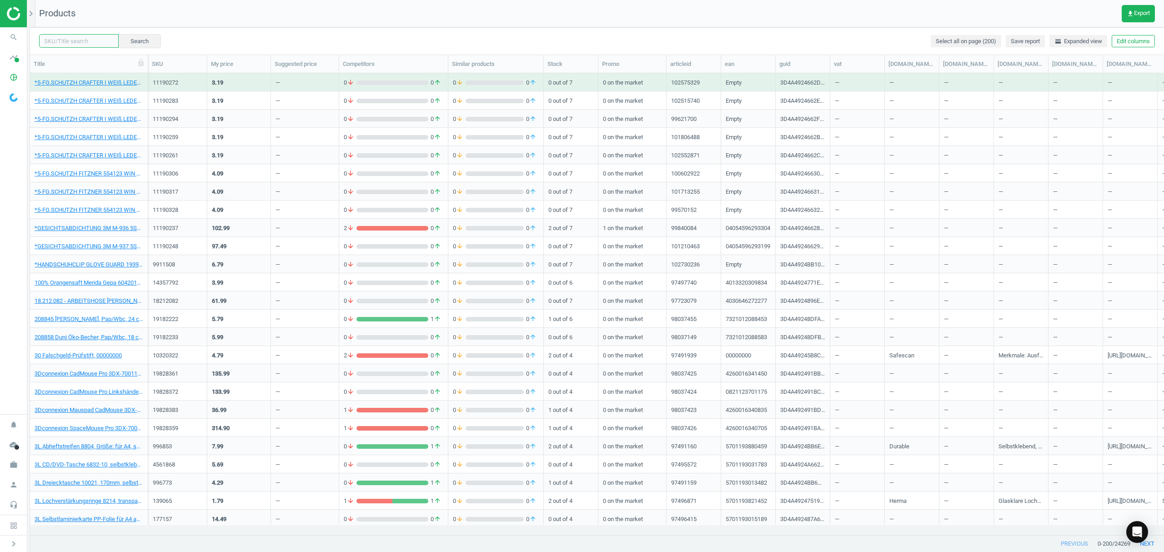
click at [76, 41] on input "text" at bounding box center [79, 41] width 80 height 14
paste input "6614147"
type input "6614147"
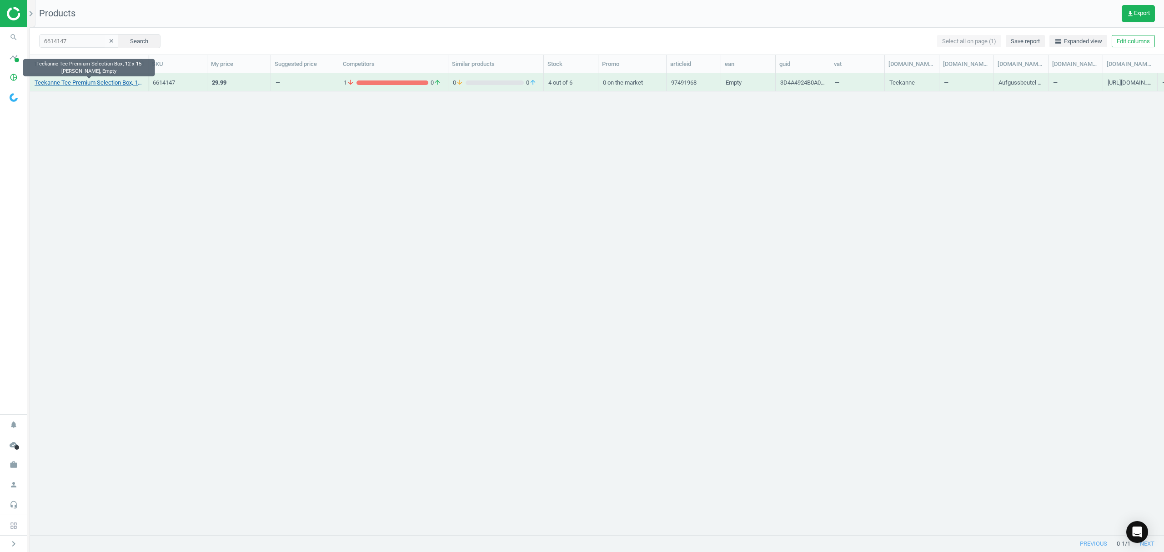
click at [95, 84] on link "Teekanne Tee Premium Selection Box, 12 x 15 [PERSON_NAME], Empty" at bounding box center [89, 83] width 109 height 8
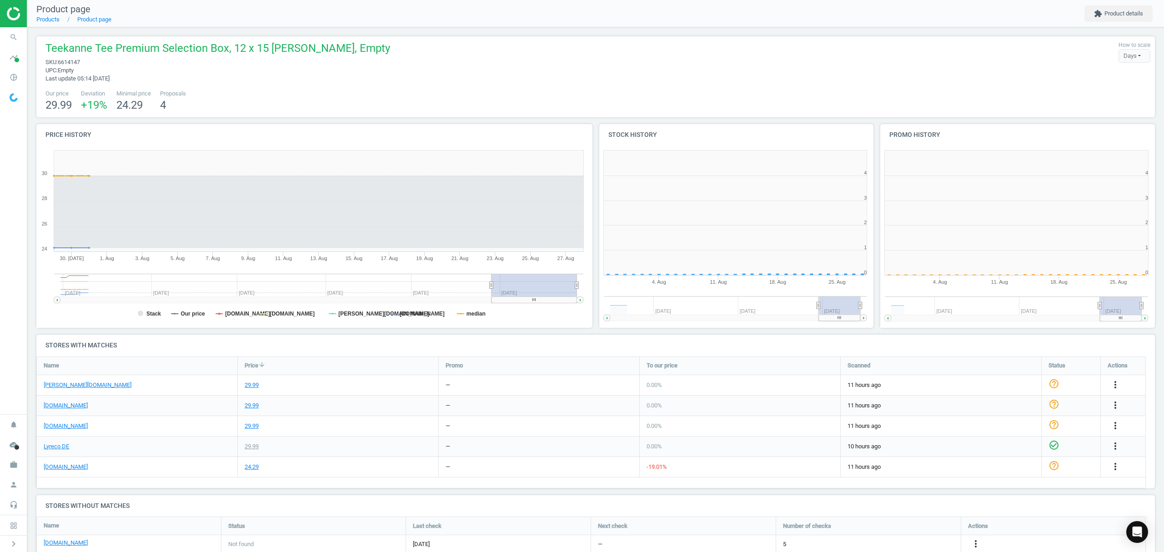
scroll to position [201, 291]
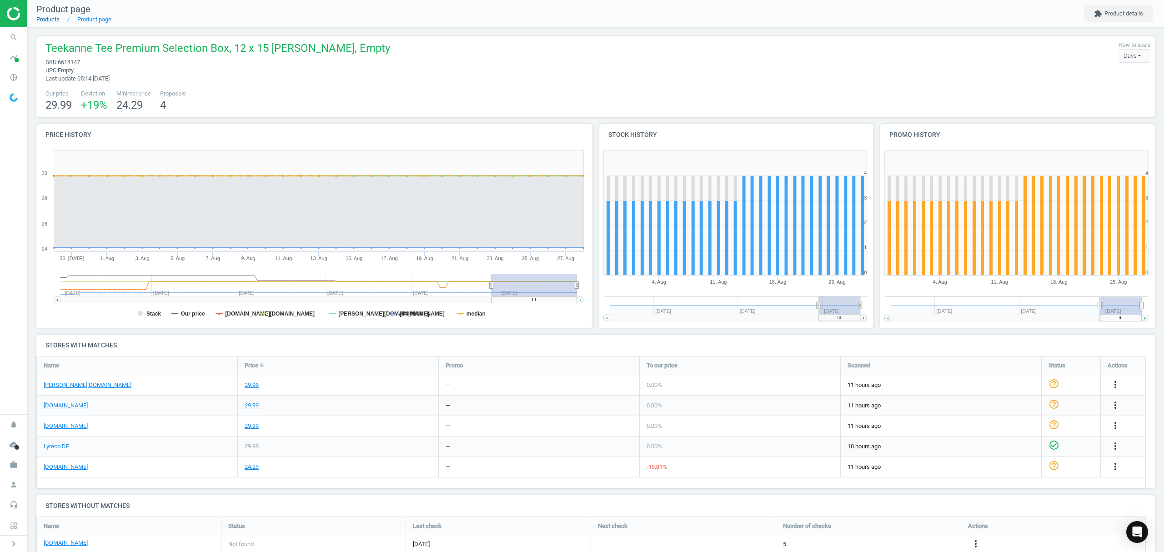
click at [58, 17] on link "Products" at bounding box center [47, 19] width 23 height 7
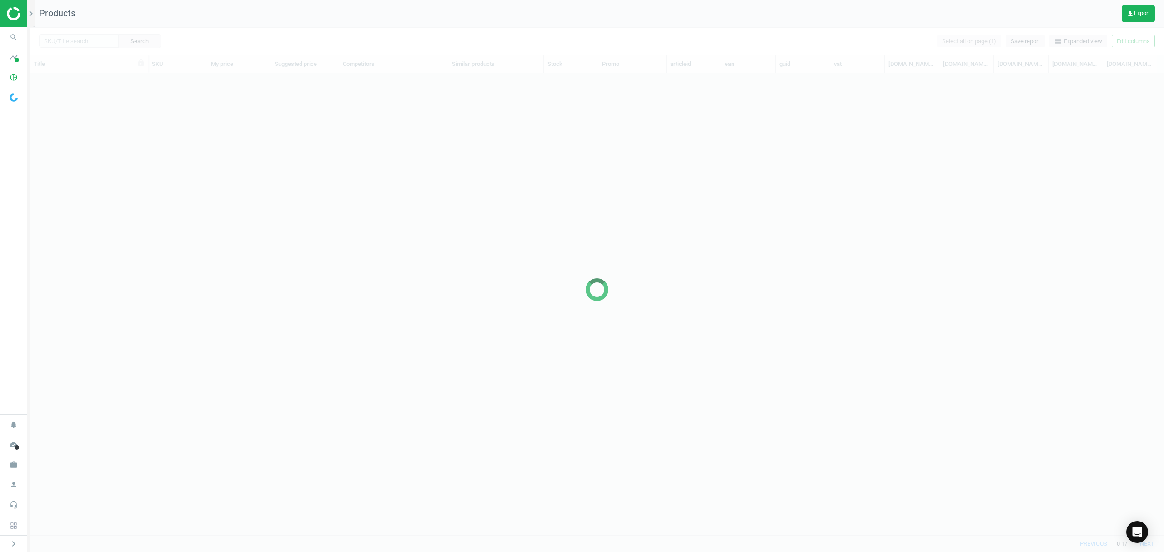
scroll to position [443, 1124]
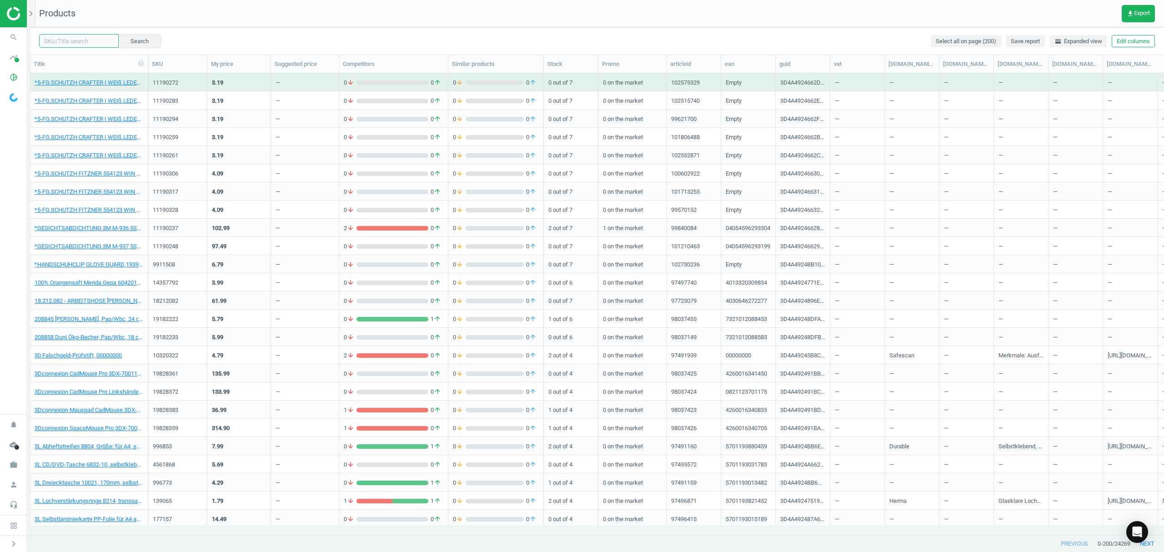
click at [84, 40] on input "text" at bounding box center [79, 41] width 80 height 14
paste input "20326524"
type input "20326524"
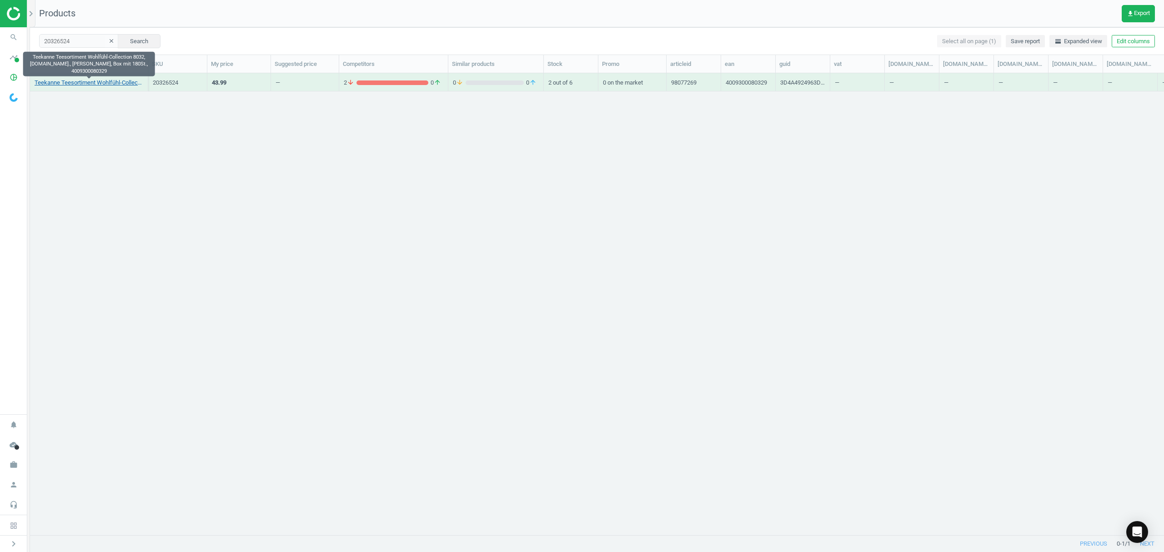
click at [91, 86] on link "Teekanne Teesortiment Wohlfühl-Collection 8032, [DOMAIN_NAME]., [PERSON_NAME], …" at bounding box center [89, 83] width 109 height 8
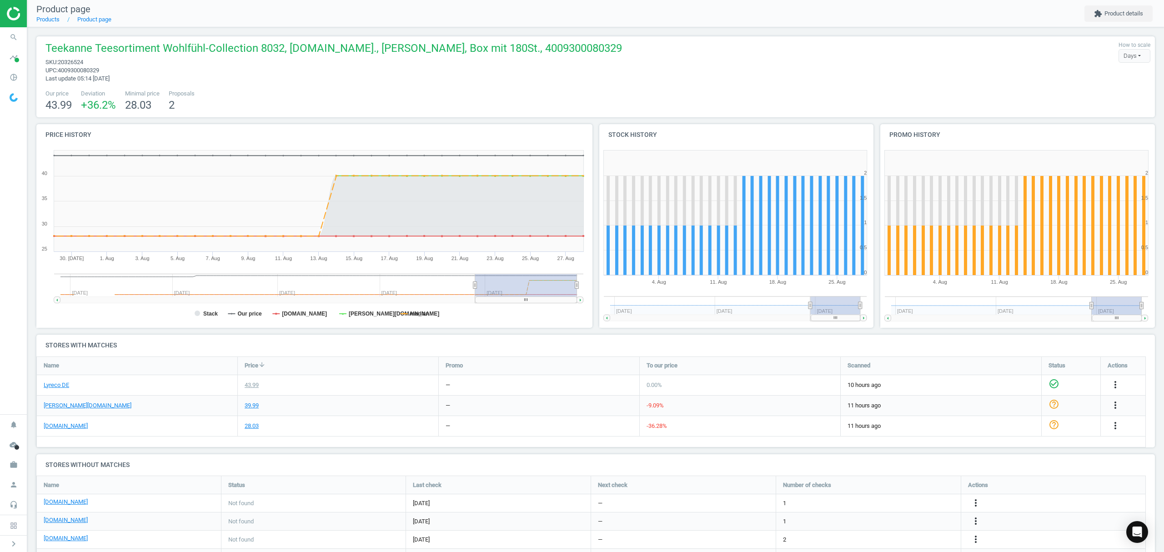
scroll to position [42, 0]
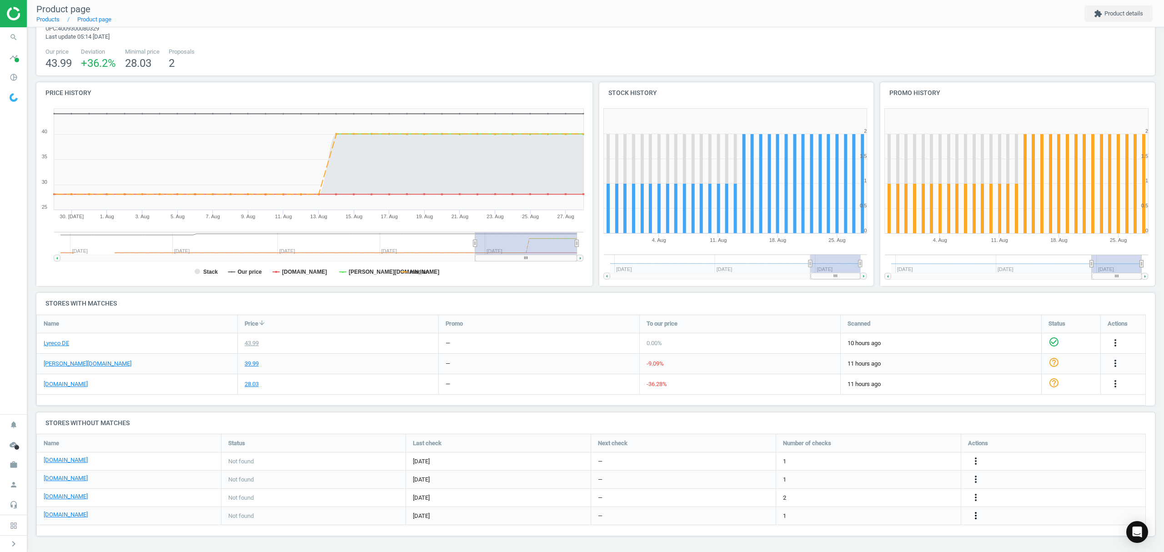
click at [975, 513] on icon "more_vert" at bounding box center [975, 515] width 11 height 11
click at [895, 517] on link "Edit URL/product option" at bounding box center [904, 516] width 125 height 14
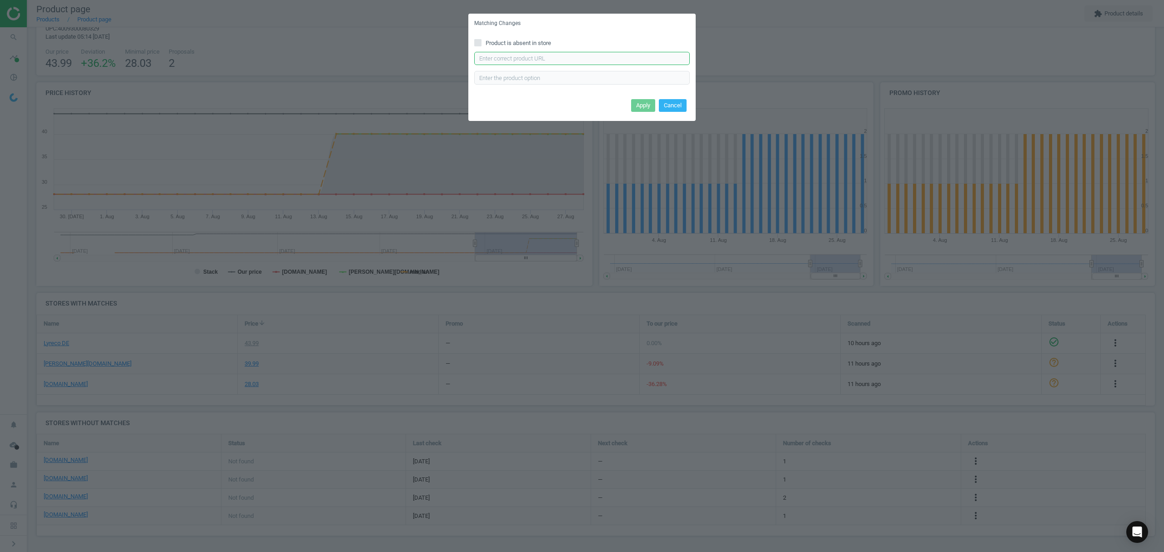
click at [547, 55] on input "text" at bounding box center [582, 59] width 216 height 14
paste input "[URL][DOMAIN_NAME]"
type input "[URL][DOMAIN_NAME]"
click at [641, 103] on button "Apply" at bounding box center [643, 105] width 24 height 13
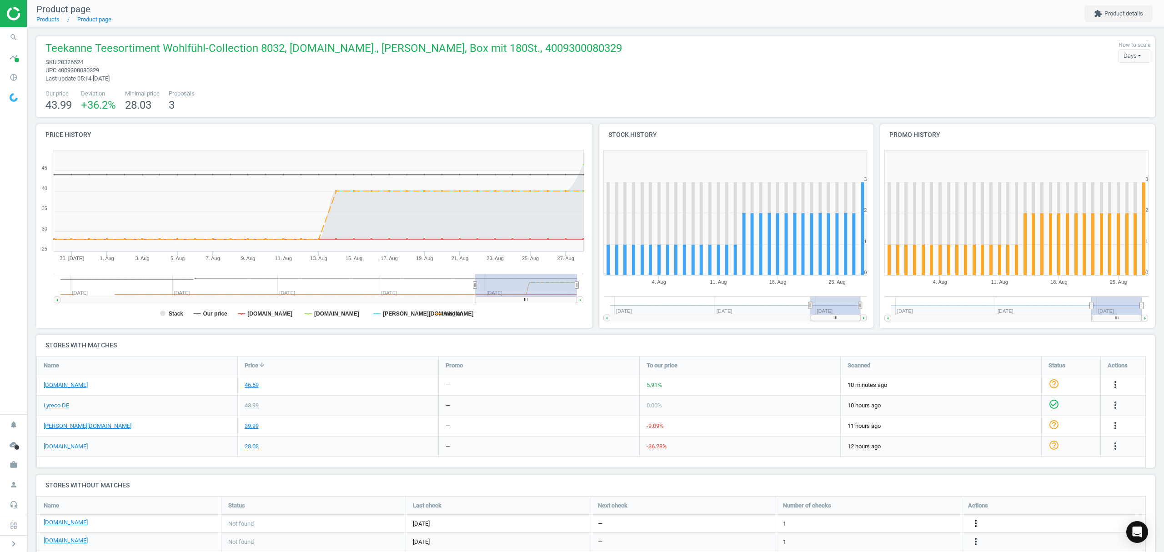
click at [978, 521] on icon "more_vert" at bounding box center [975, 523] width 11 height 11
click at [897, 524] on link "Edit URL/product option" at bounding box center [904, 524] width 125 height 14
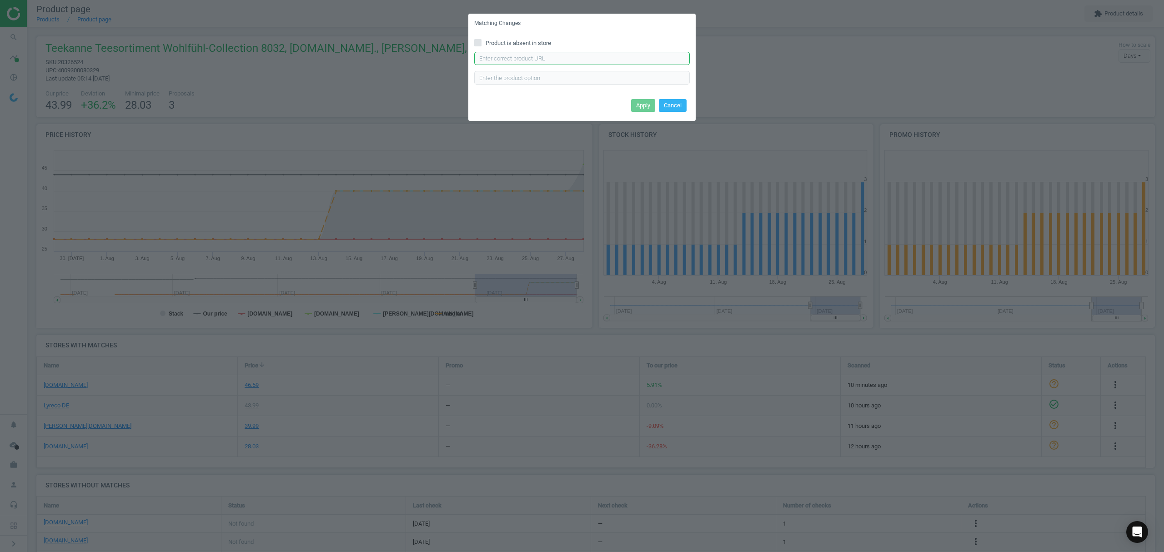
click at [548, 59] on input "text" at bounding box center [582, 59] width 216 height 14
paste input "https://www.bueromarkt-ag.de/tee_teekanne_wohlfuehl_collection,p-071303.html"
type input "https://www.bueromarkt-ag.de/tee_teekanne_wohlfuehl_collection,p-071303.html"
click at [635, 105] on button "Apply" at bounding box center [643, 105] width 24 height 13
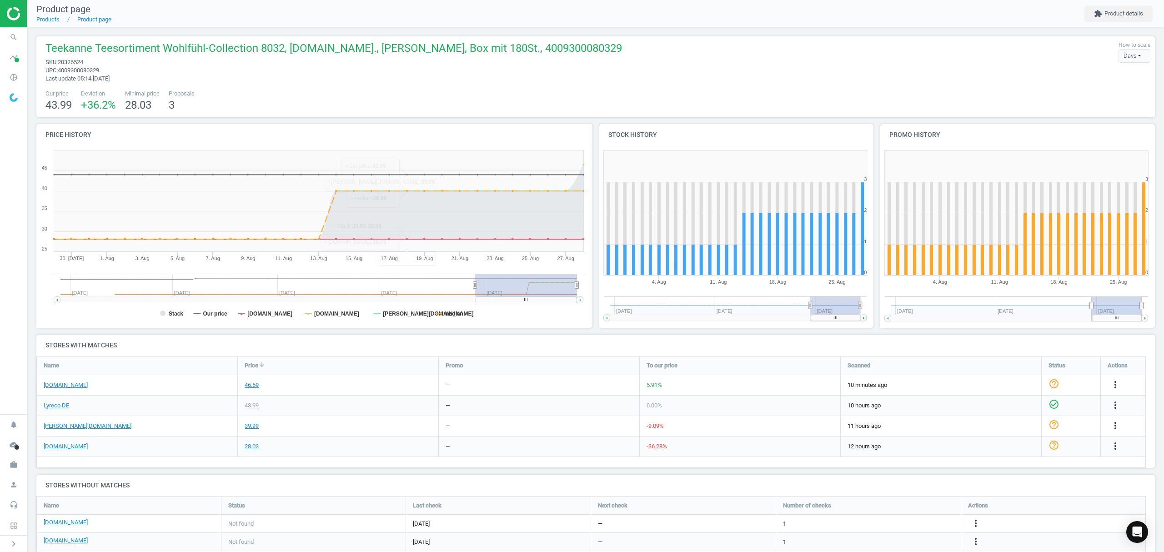
scroll to position [44, 0]
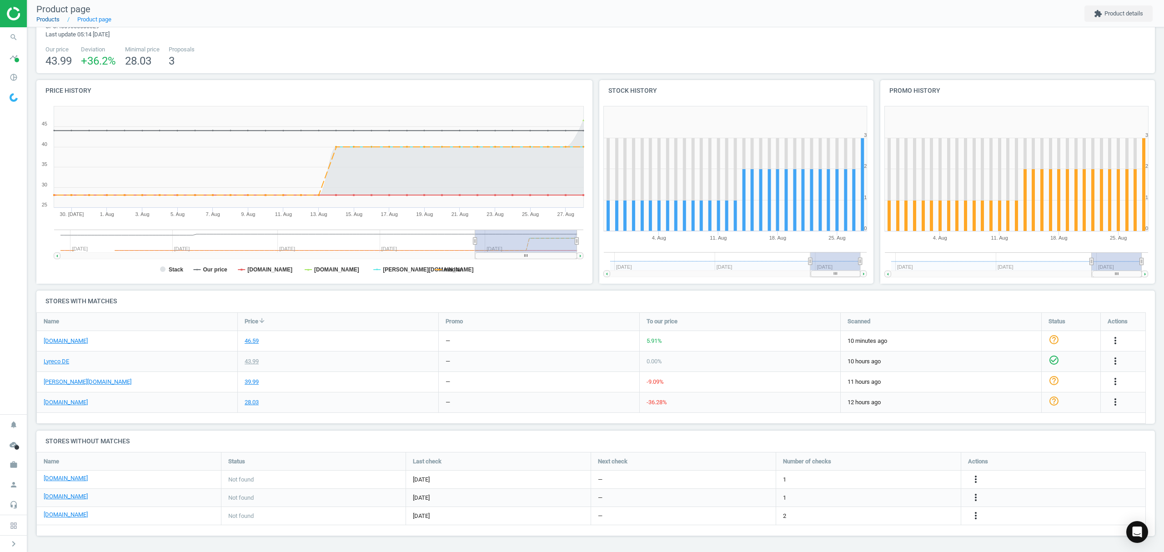
click at [51, 20] on link "Products" at bounding box center [47, 19] width 23 height 7
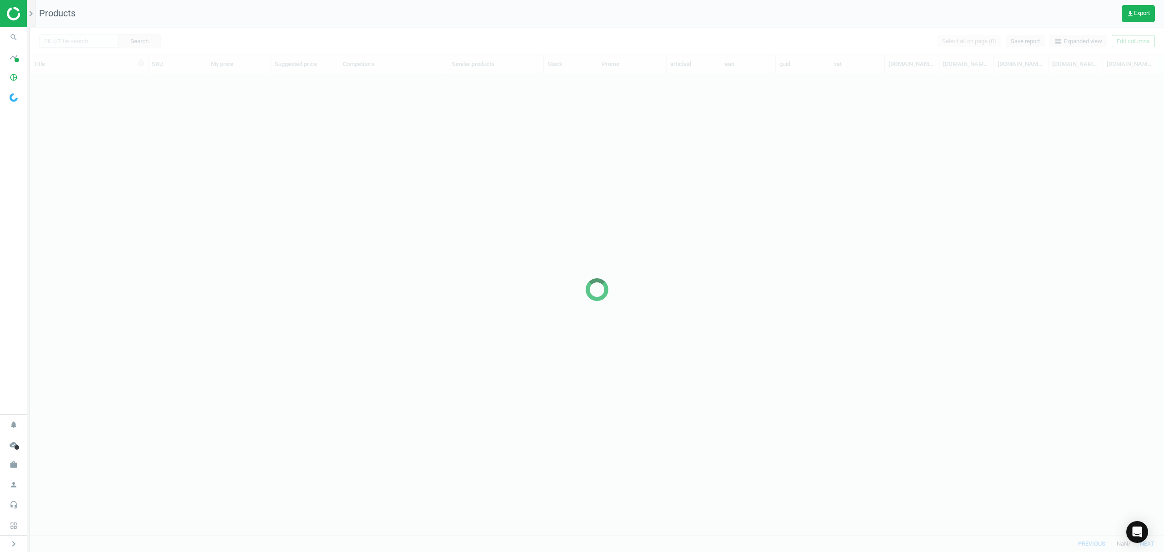
scroll to position [443, 1124]
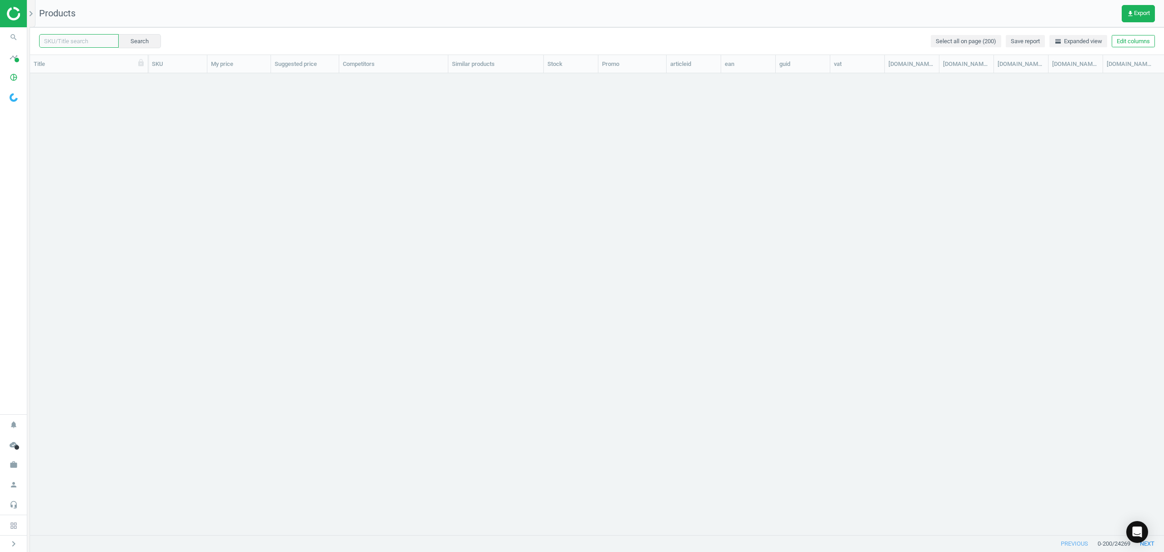
click at [97, 39] on input "text" at bounding box center [79, 41] width 80 height 14
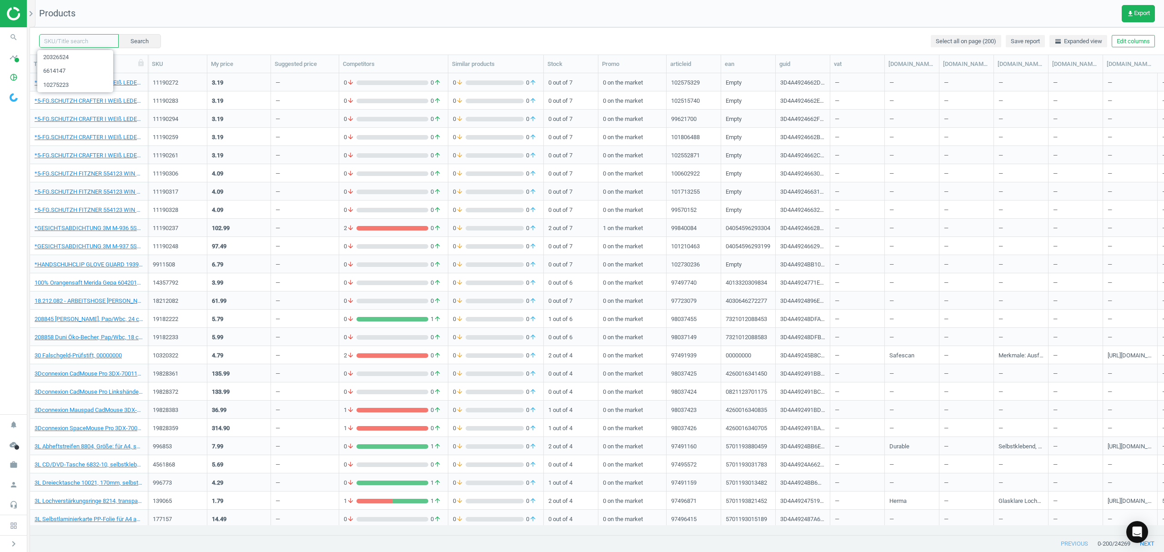
paste input "20326513"
type input "20326513"
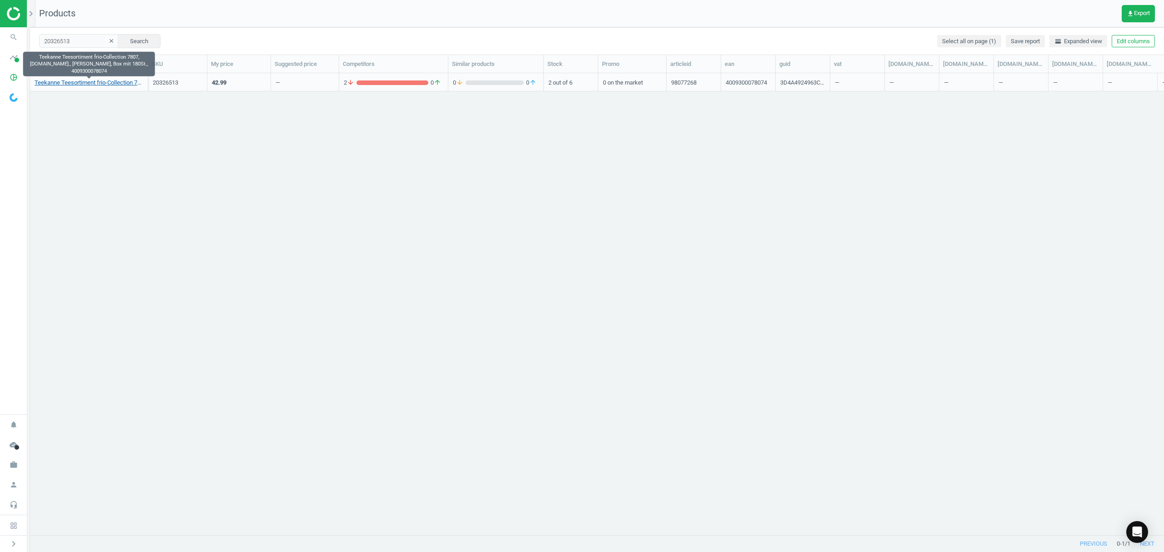
click at [79, 81] on link "Teekanne Teesortiment frio-Collection 7807, [DOMAIN_NAME]., [PERSON_NAME], Box …" at bounding box center [89, 83] width 109 height 8
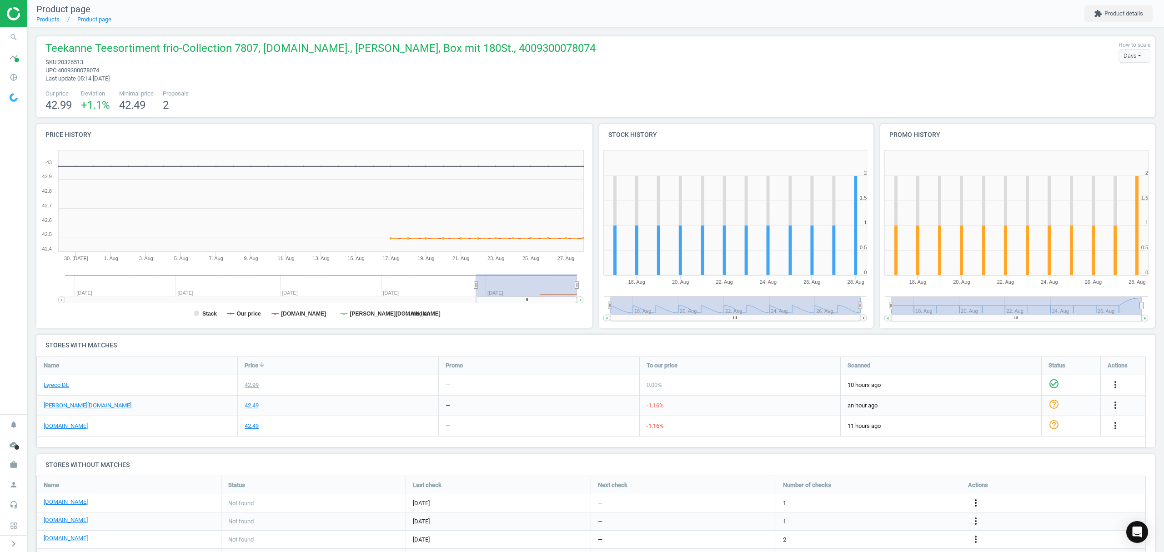
click at [1110, 390] on icon "more_vert" at bounding box center [1115, 384] width 11 height 11
click at [873, 502] on link "Edit URL/product option" at bounding box center [904, 503] width 125 height 14
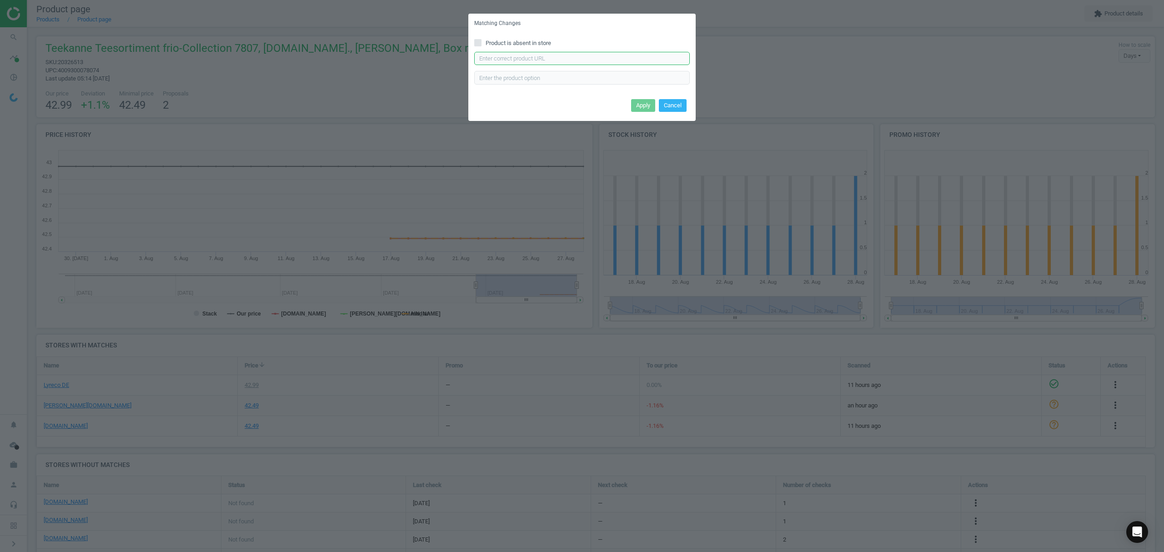
click at [562, 62] on input "text" at bounding box center [582, 59] width 216 height 14
paste input "https://www.bueromarkt-ag.de/tee_teekanne_frio_collection_box,p-8075.html"
type input "https://www.bueromarkt-ag.de/tee_teekanne_frio_collection_box,p-8075.html"
click at [638, 106] on button "Apply" at bounding box center [643, 105] width 24 height 13
